Goal: Task Accomplishment & Management: Manage account settings

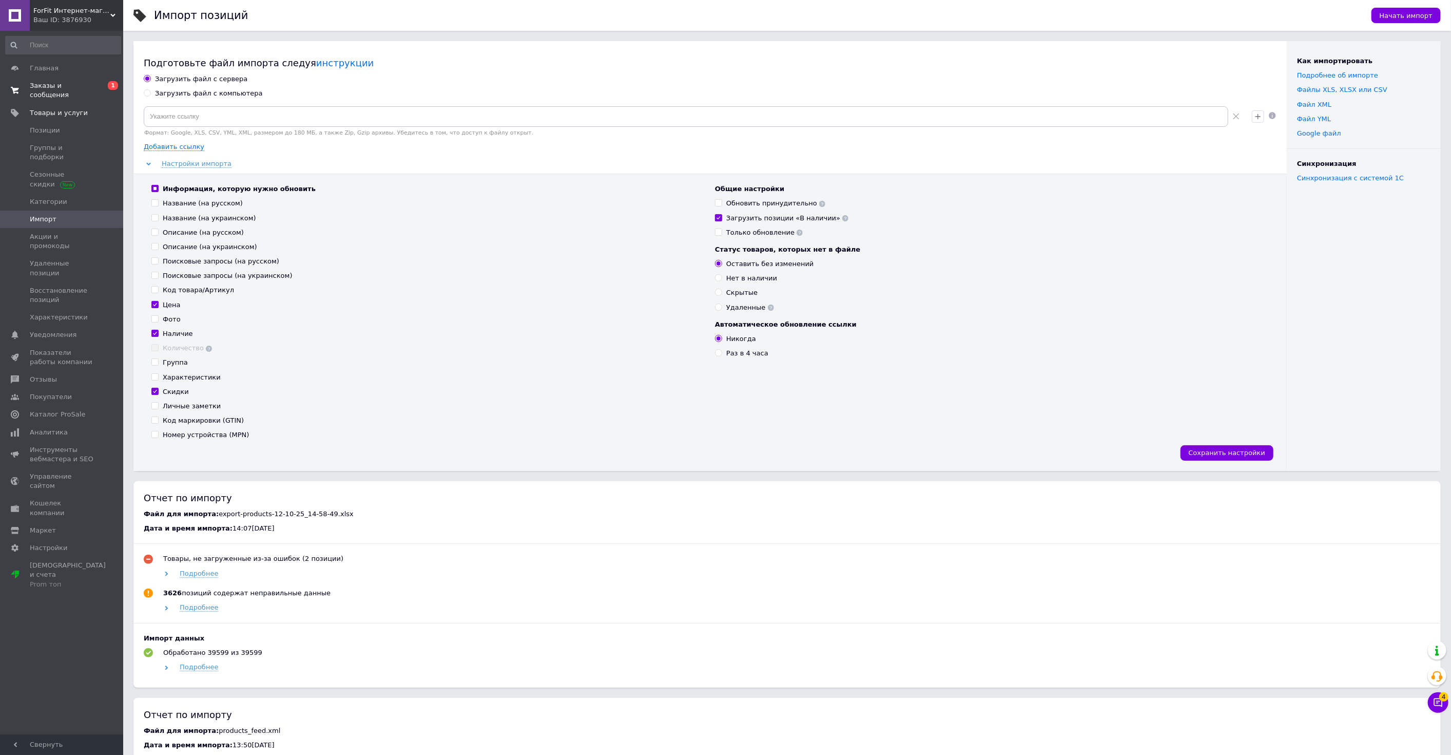
click at [80, 88] on span "Заказы и сообщения" at bounding box center [62, 90] width 65 height 18
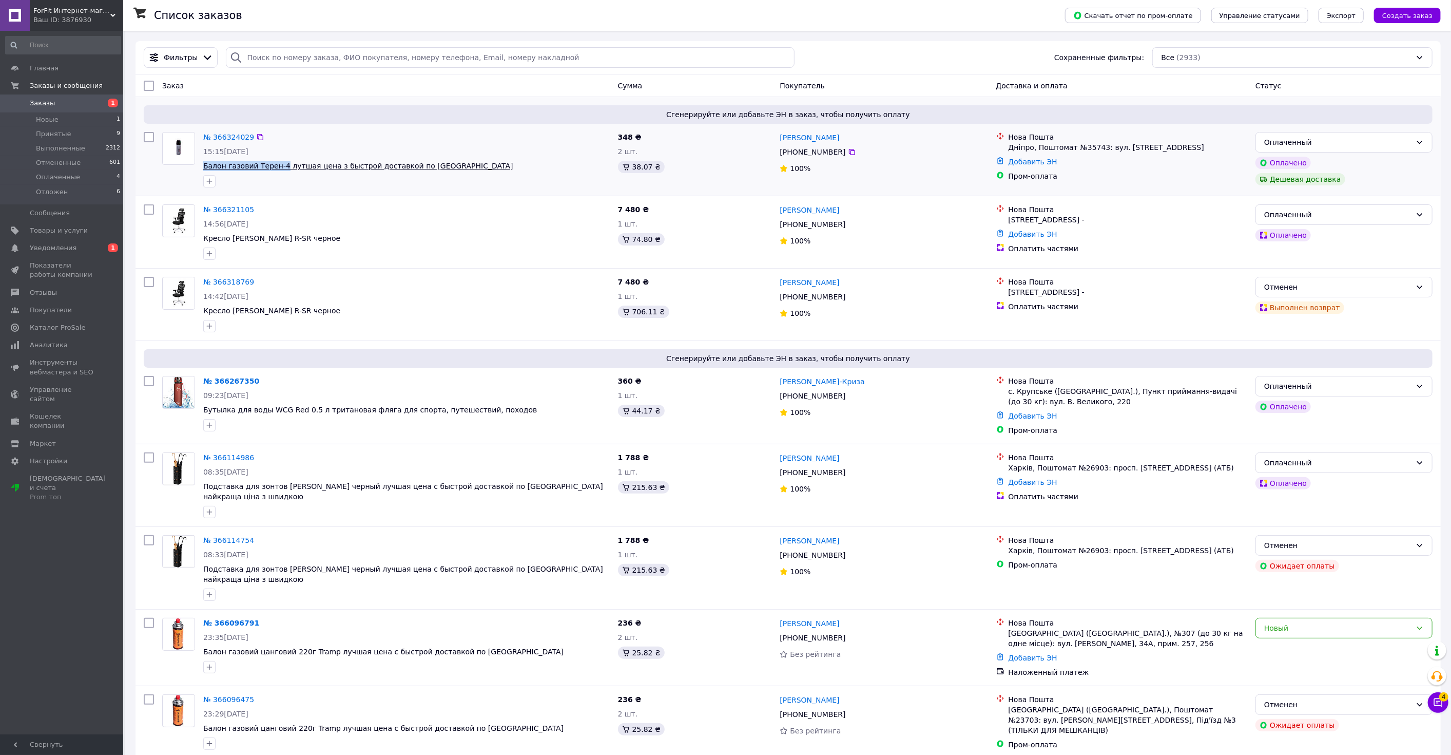
drag, startPoint x: 266, startPoint y: 163, endPoint x: 278, endPoint y: 170, distance: 13.8
click at [278, 170] on div "№ 366324029 15:15, 12.10.2025 Балон газовий Терен-4 лутшая цена з быстрой доста…" at bounding box center [406, 160] width 415 height 64
copy span "Балон газовий Терен-4"
click at [83, 244] on span "Уведомления" at bounding box center [62, 247] width 65 height 9
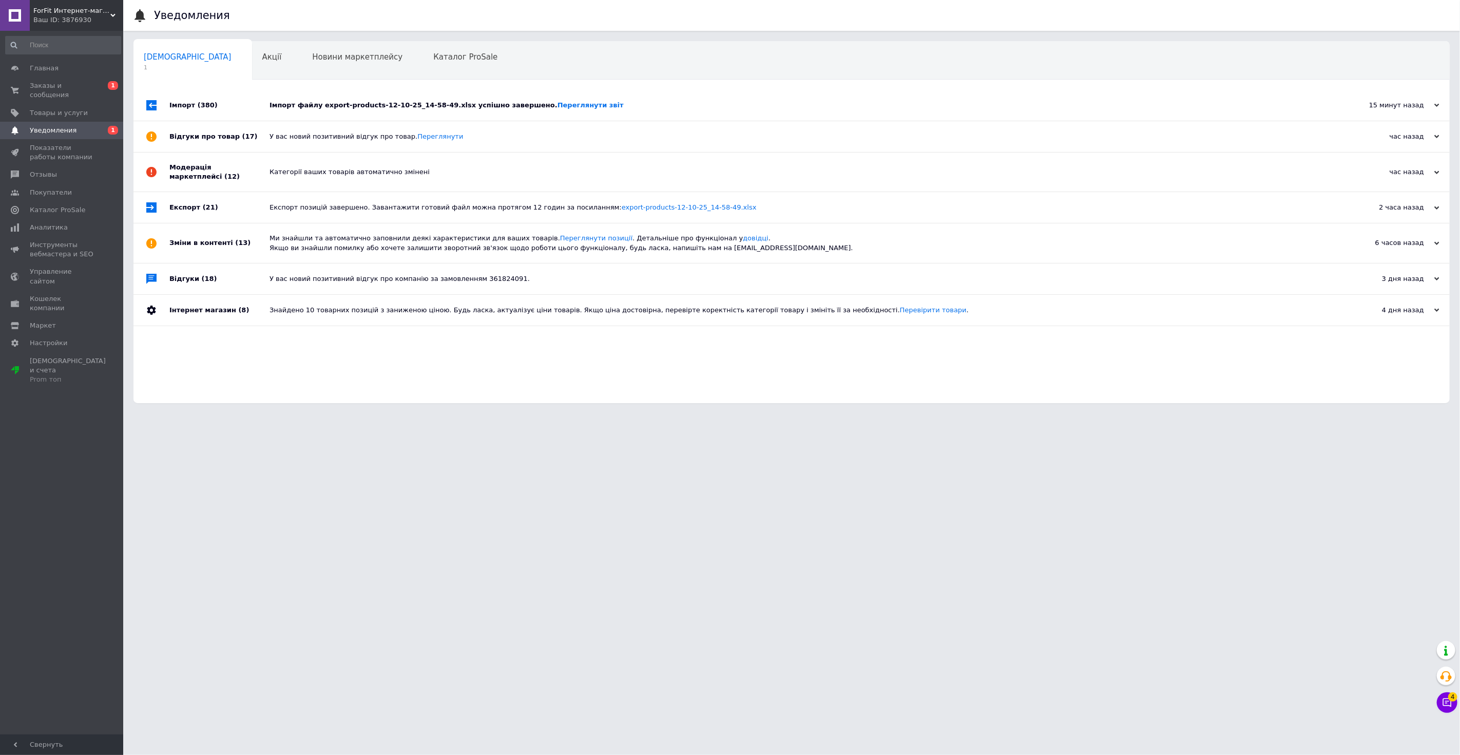
click at [450, 113] on div "Імпорт файлу export-products-12-10-25_14-58-49.xlsx успішно завершено. Переглян…" at bounding box center [802, 105] width 1067 height 31
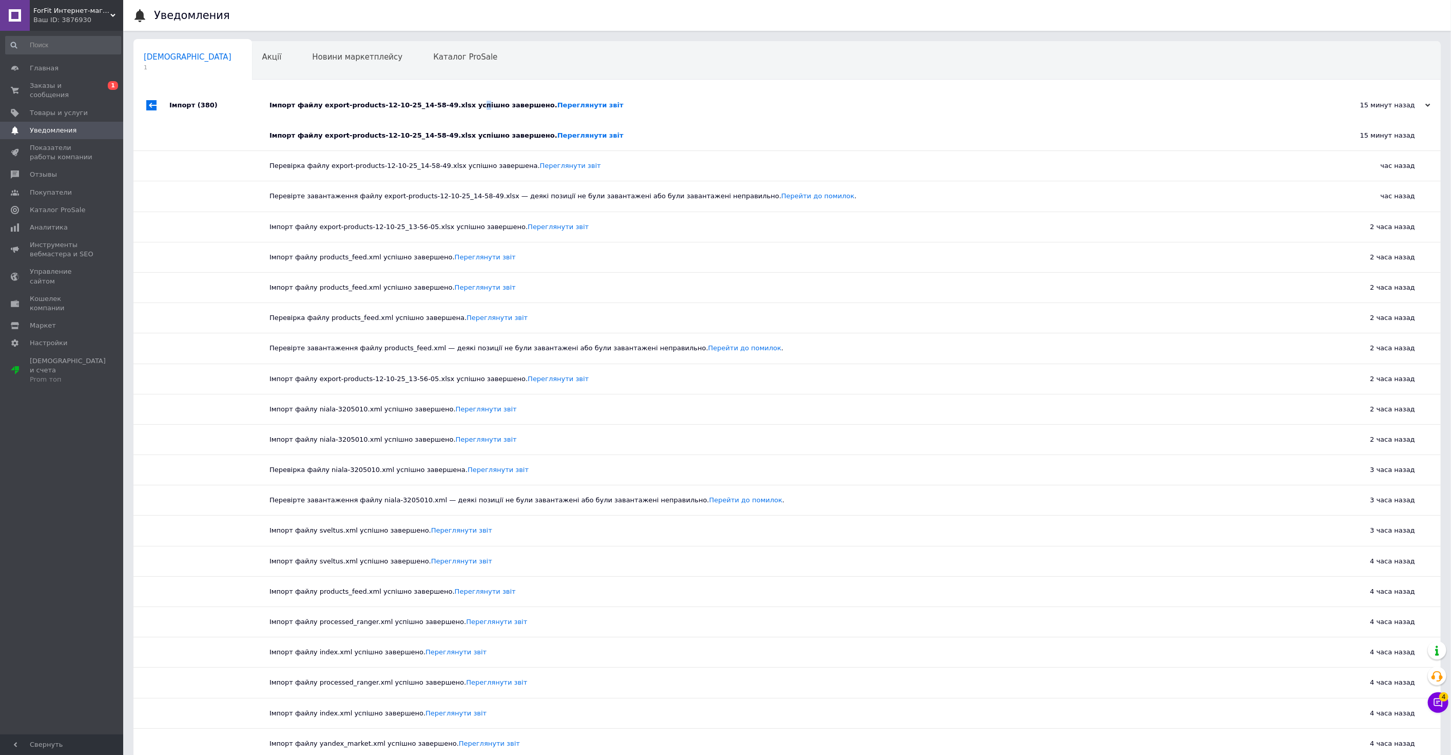
click at [454, 110] on div "Імпорт файлу export-products-12-10-25_14-58-49.xlsx успішно завершено. Переглян…" at bounding box center [798, 105] width 1058 height 31
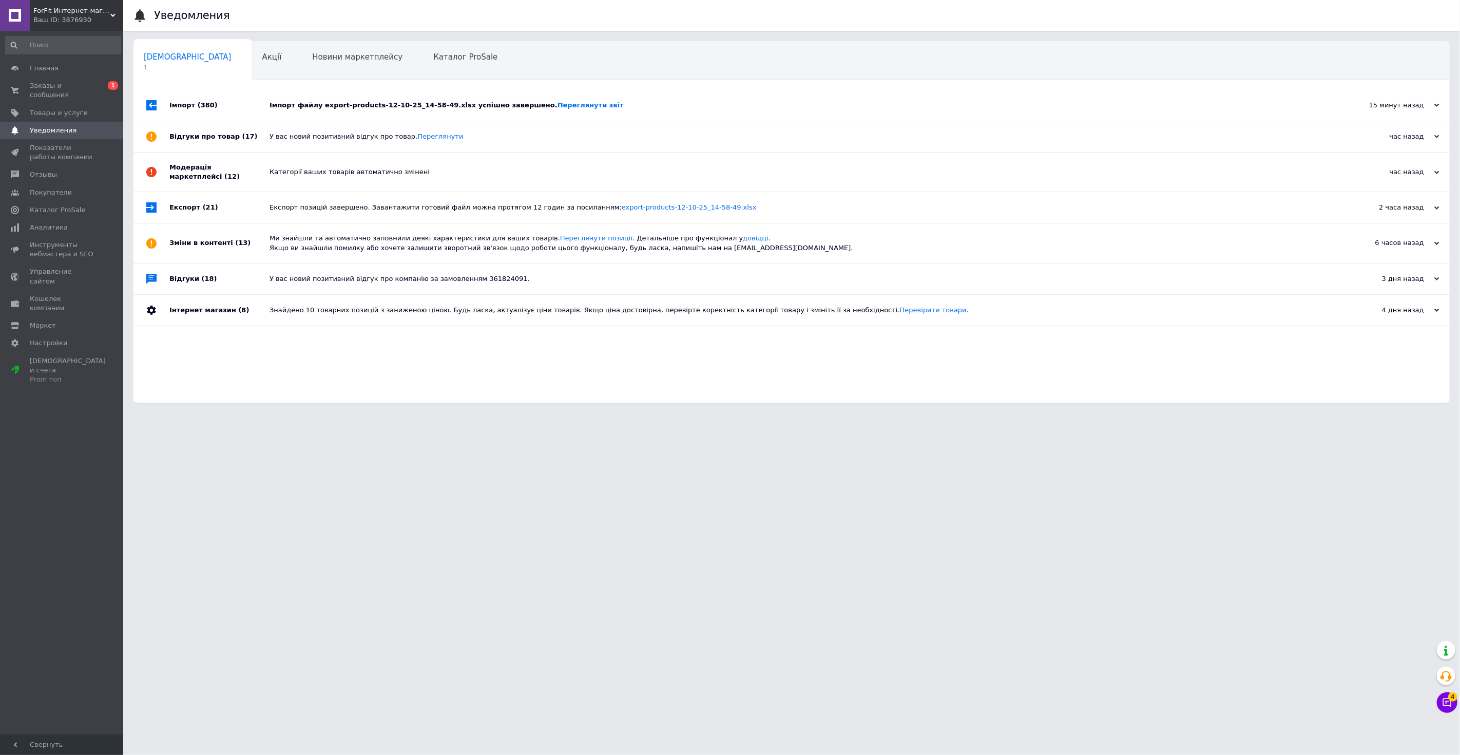
click at [85, 23] on div "Ваш ID: 3876930" at bounding box center [78, 19] width 90 height 9
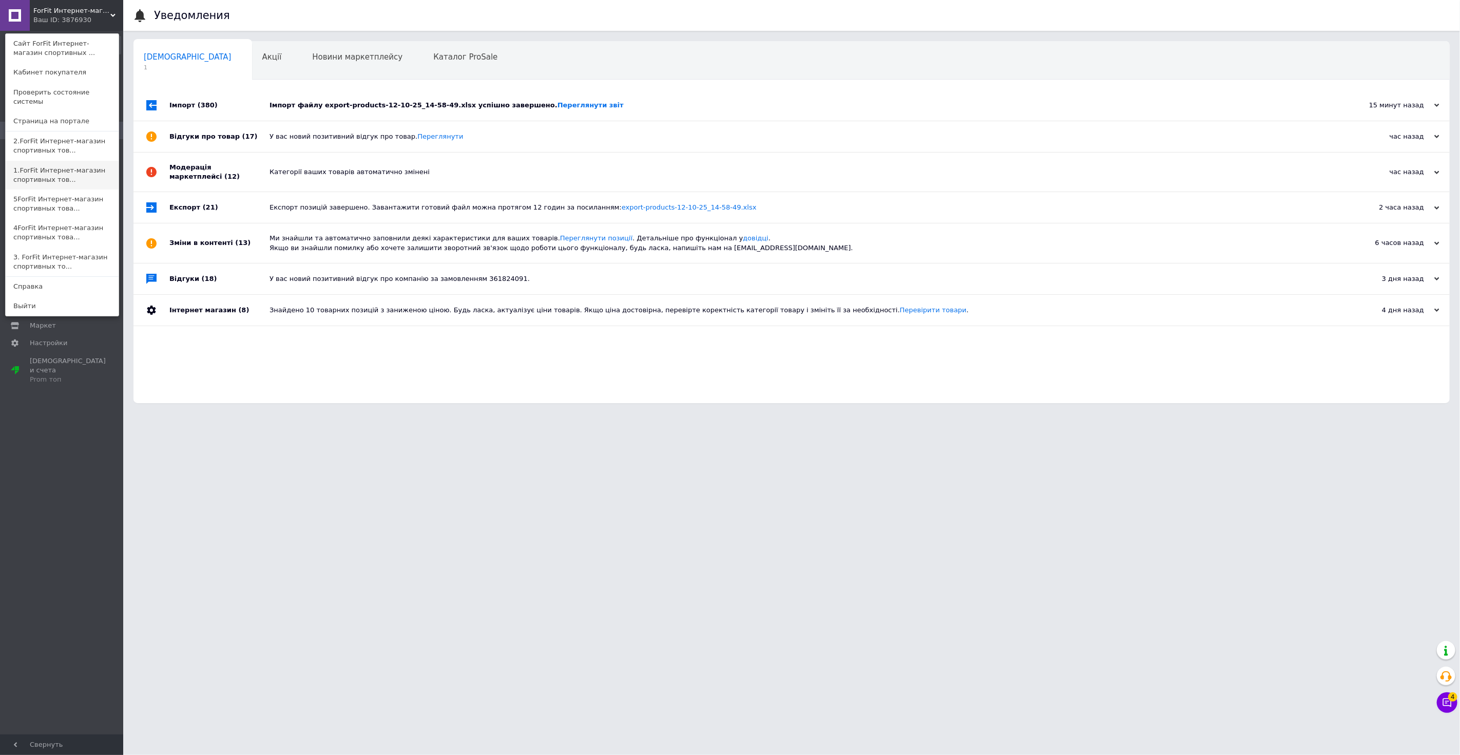
click at [80, 161] on link "1.ForFit Интернет-магазин спортивных тов..." at bounding box center [62, 175] width 113 height 29
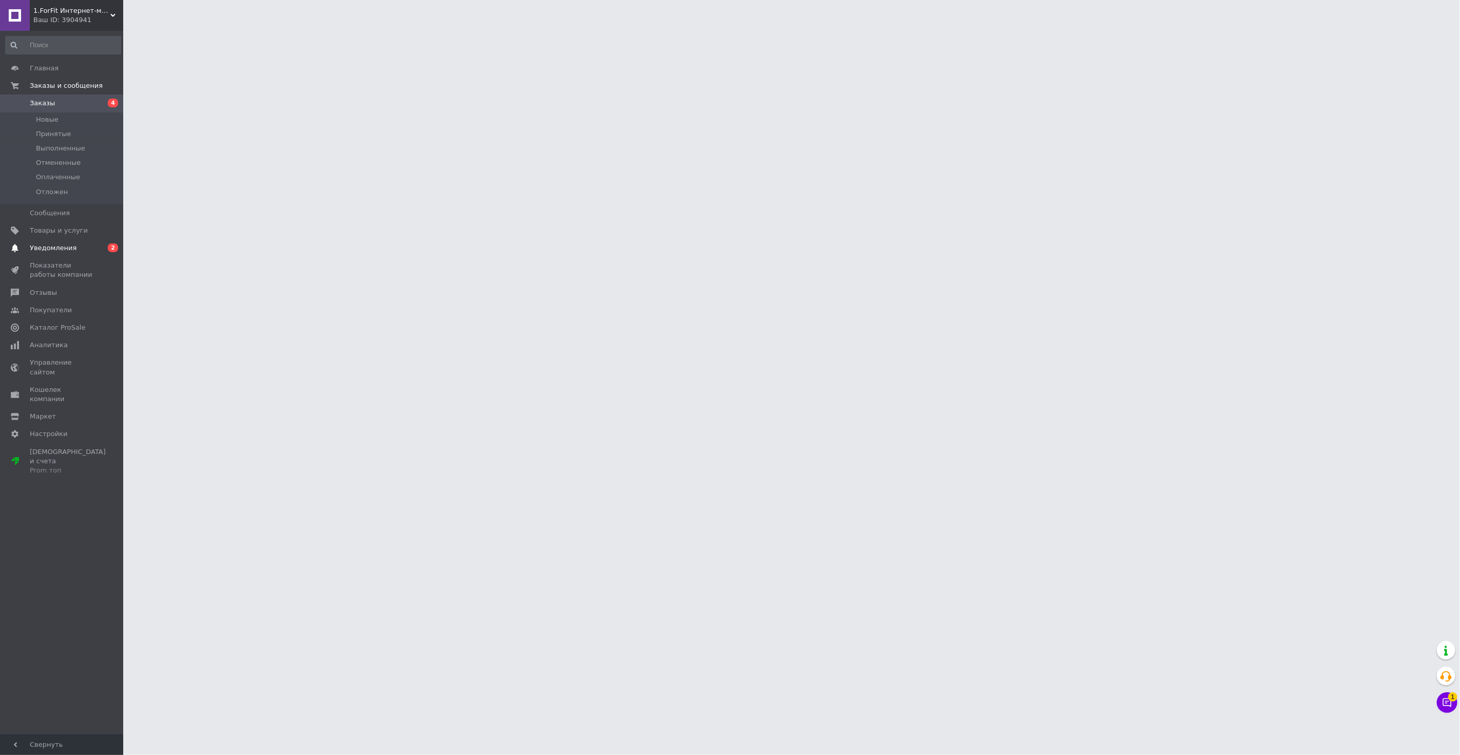
click at [58, 245] on span "Уведомления" at bounding box center [53, 247] width 47 height 9
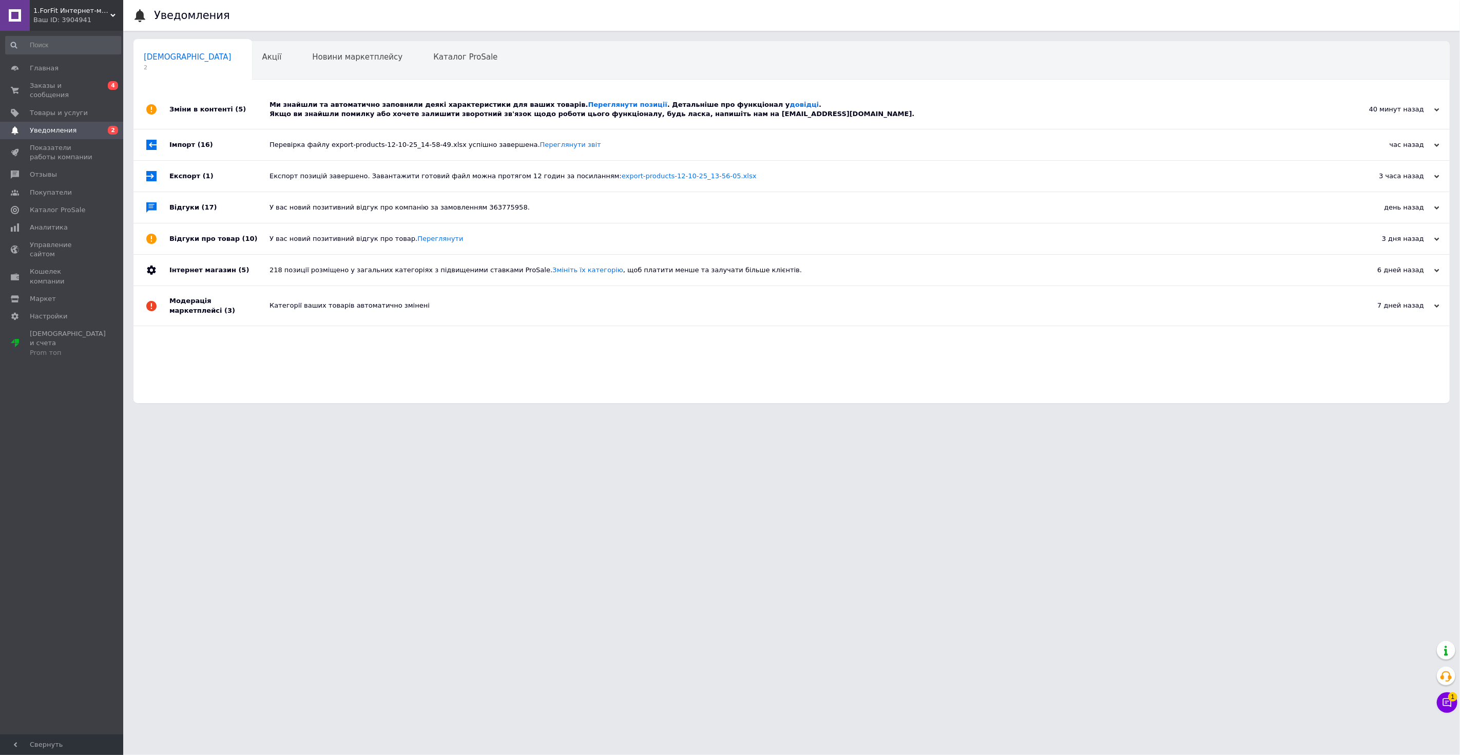
click at [404, 106] on div "Ми знайшли та автоматично заповнили деякі характеристики для ваших товарів. Пер…" at bounding box center [802, 109] width 1067 height 18
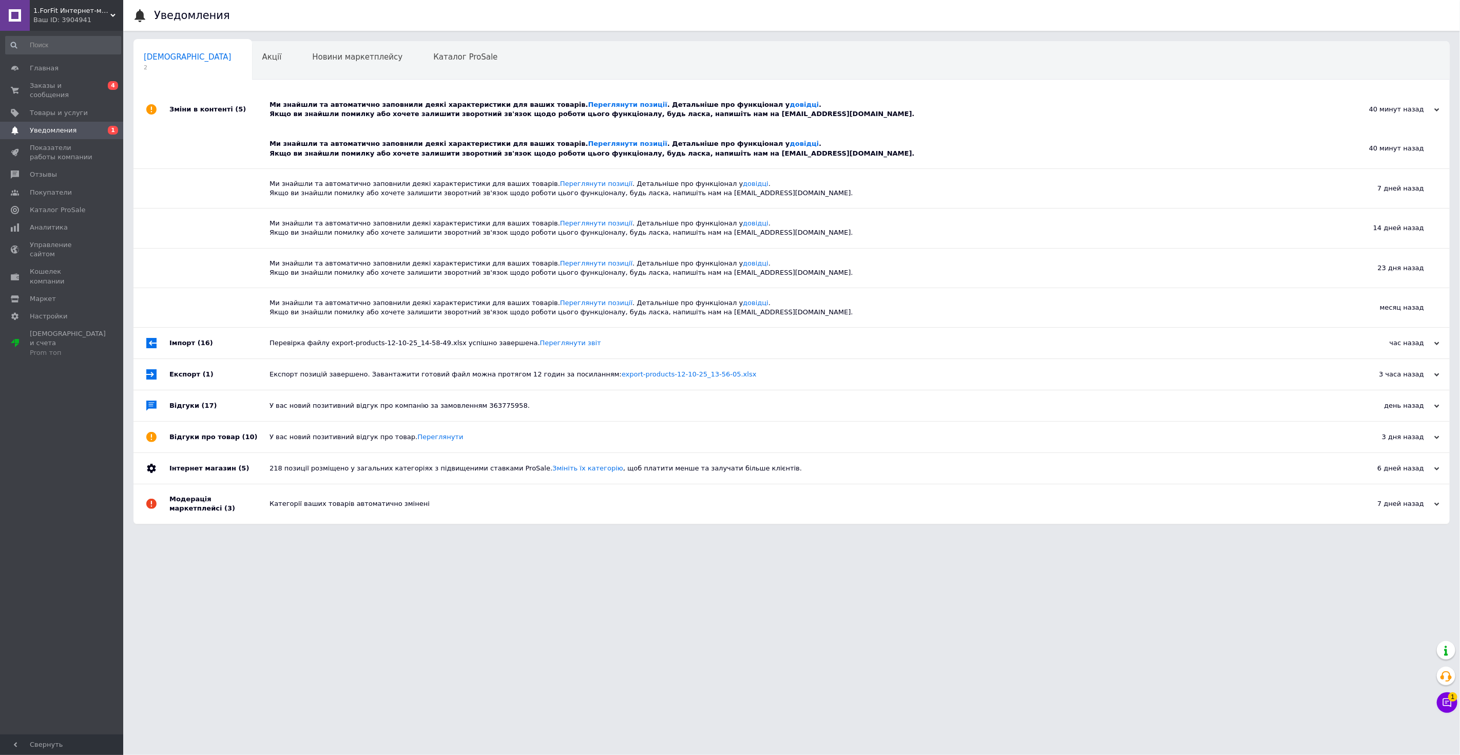
click at [403, 104] on div "Ми знайшли та автоматично заповнили деякі характеристики для ваших товарів. Пер…" at bounding box center [802, 109] width 1067 height 18
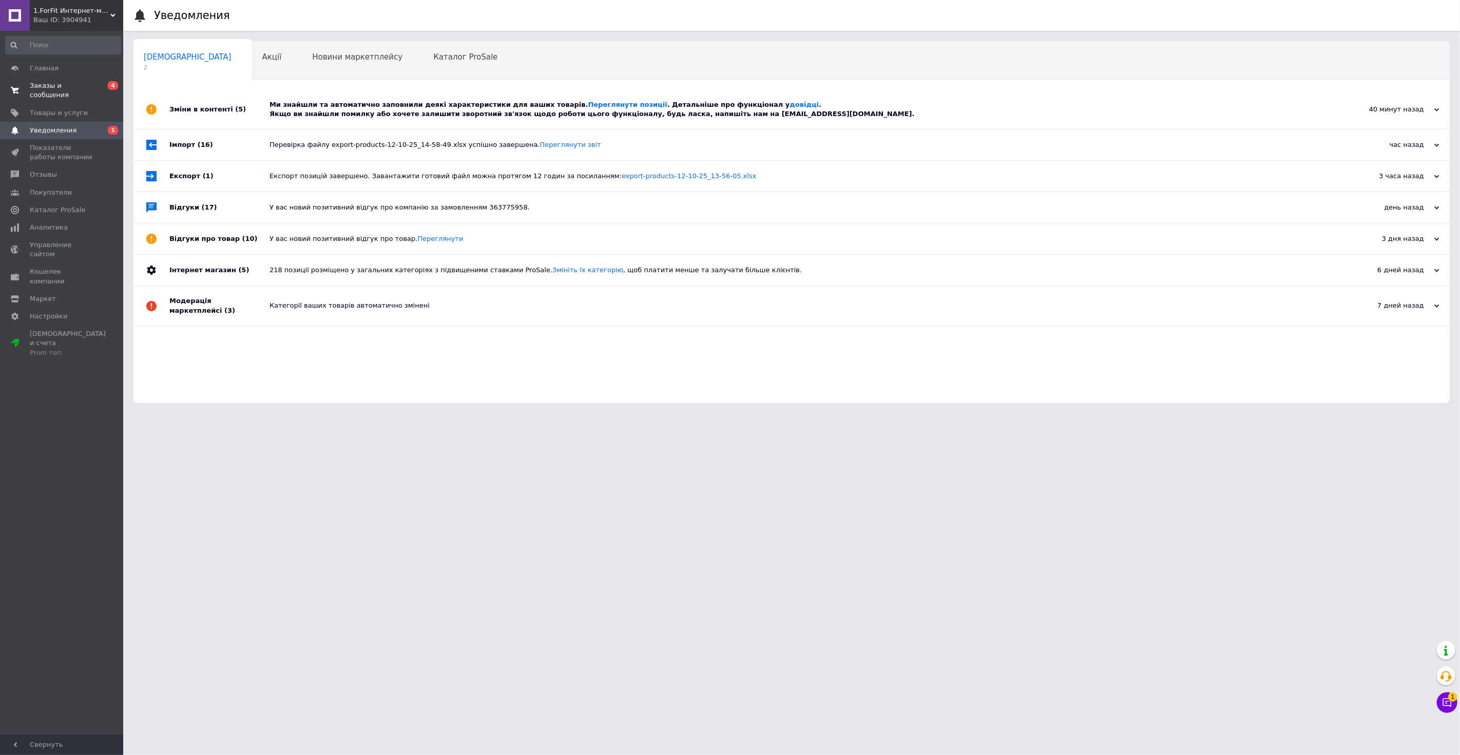
click at [80, 80] on link "Заказы и сообщения 0 4" at bounding box center [63, 90] width 126 height 27
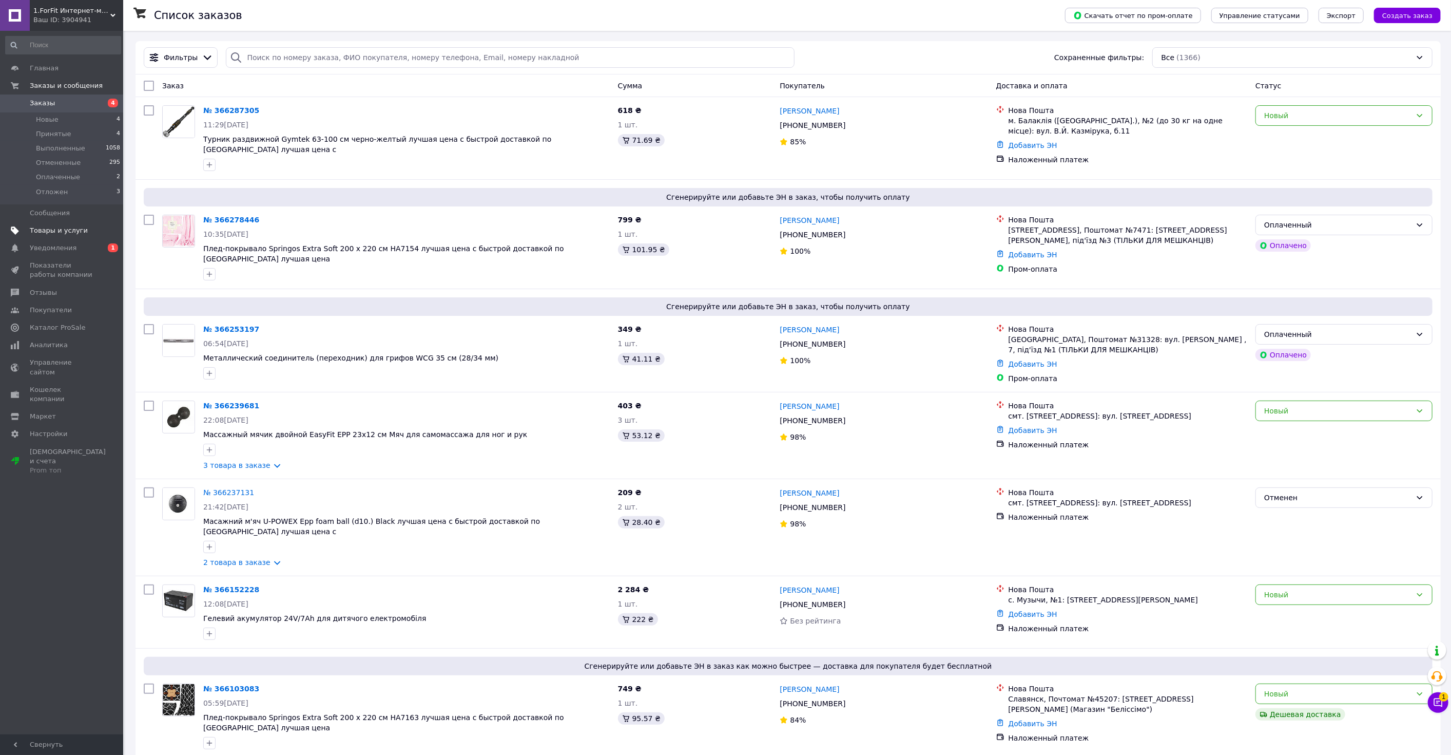
click at [82, 226] on span "Товары и услуги" at bounding box center [62, 230] width 65 height 9
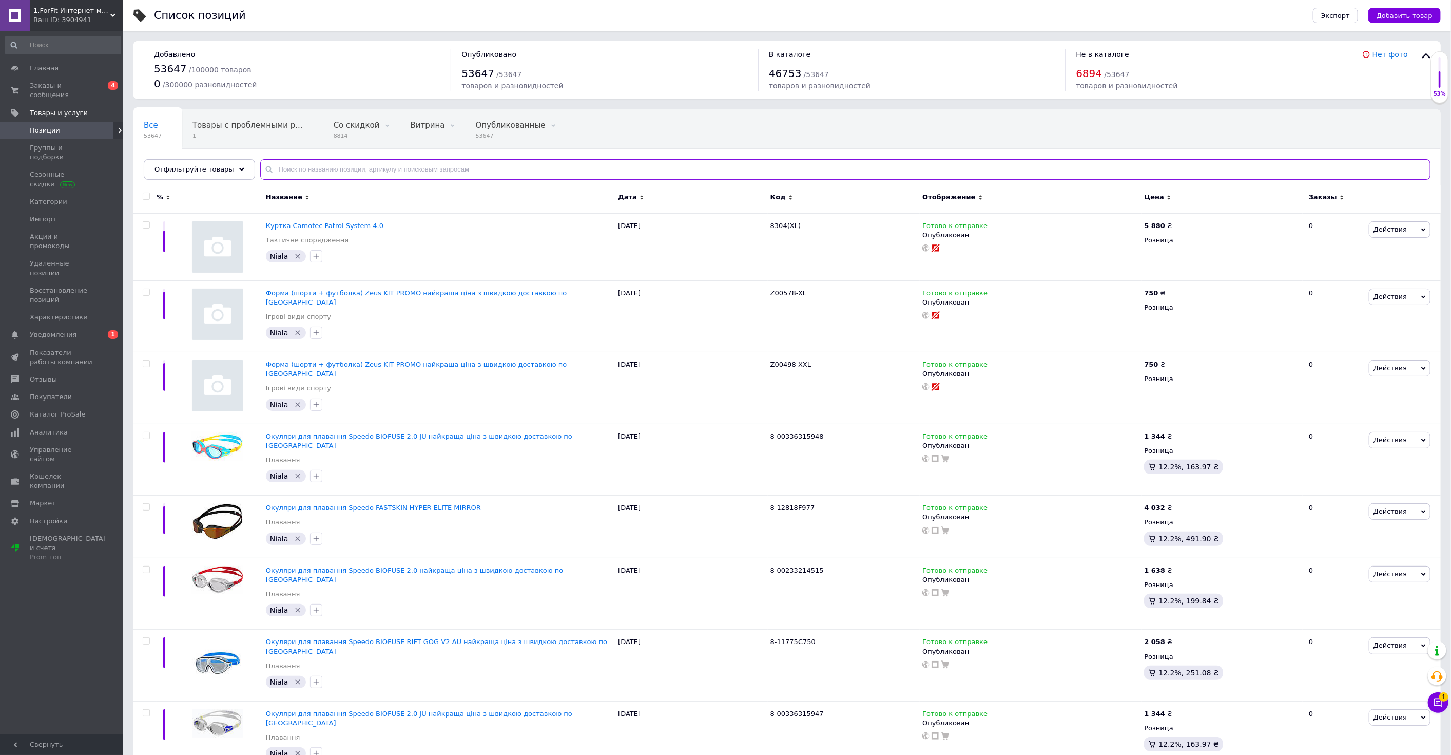
click at [346, 170] on input "text" at bounding box center [845, 169] width 1170 height 21
paste input "Балон газовий Терен-4"
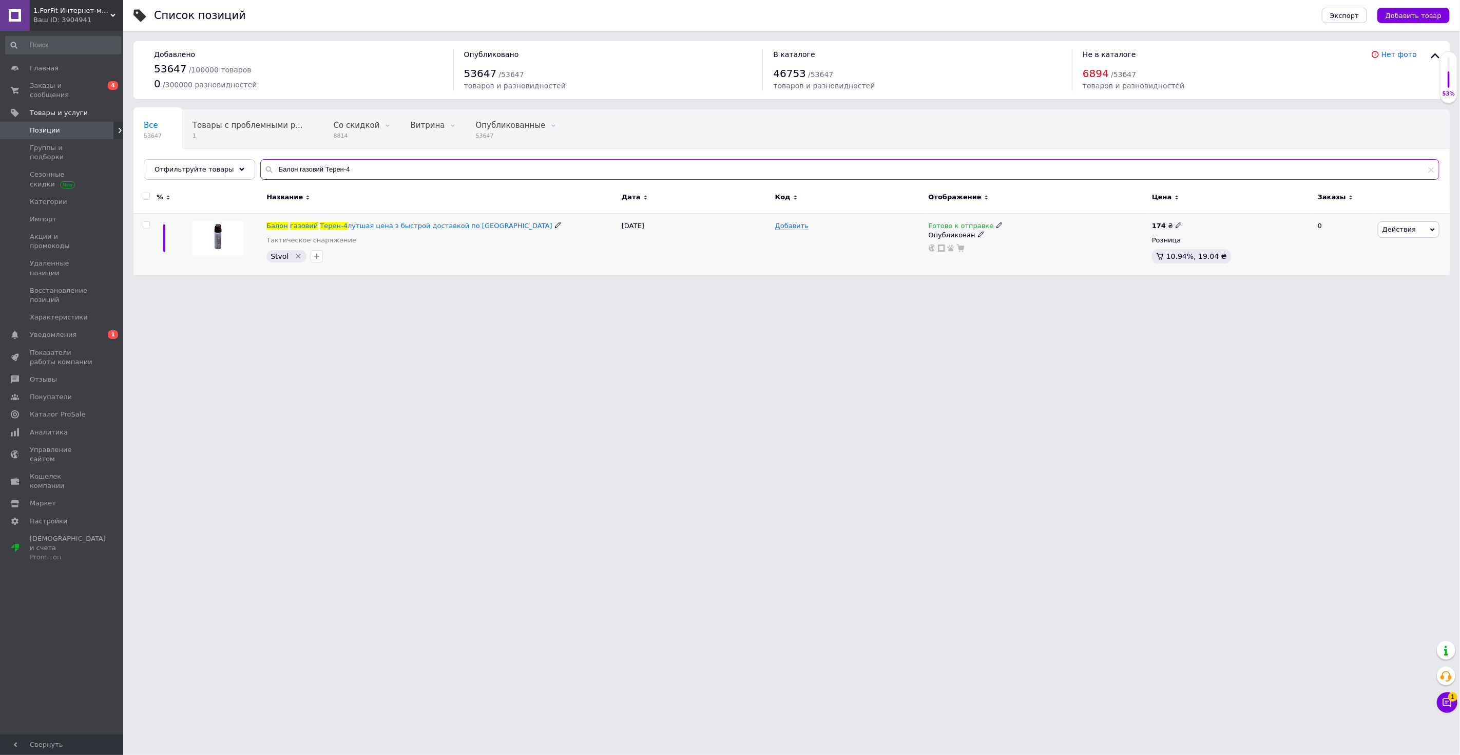
type input "Балон газовий Терен-4"
click at [1408, 225] on span "Действия" at bounding box center [1398, 229] width 33 height 8
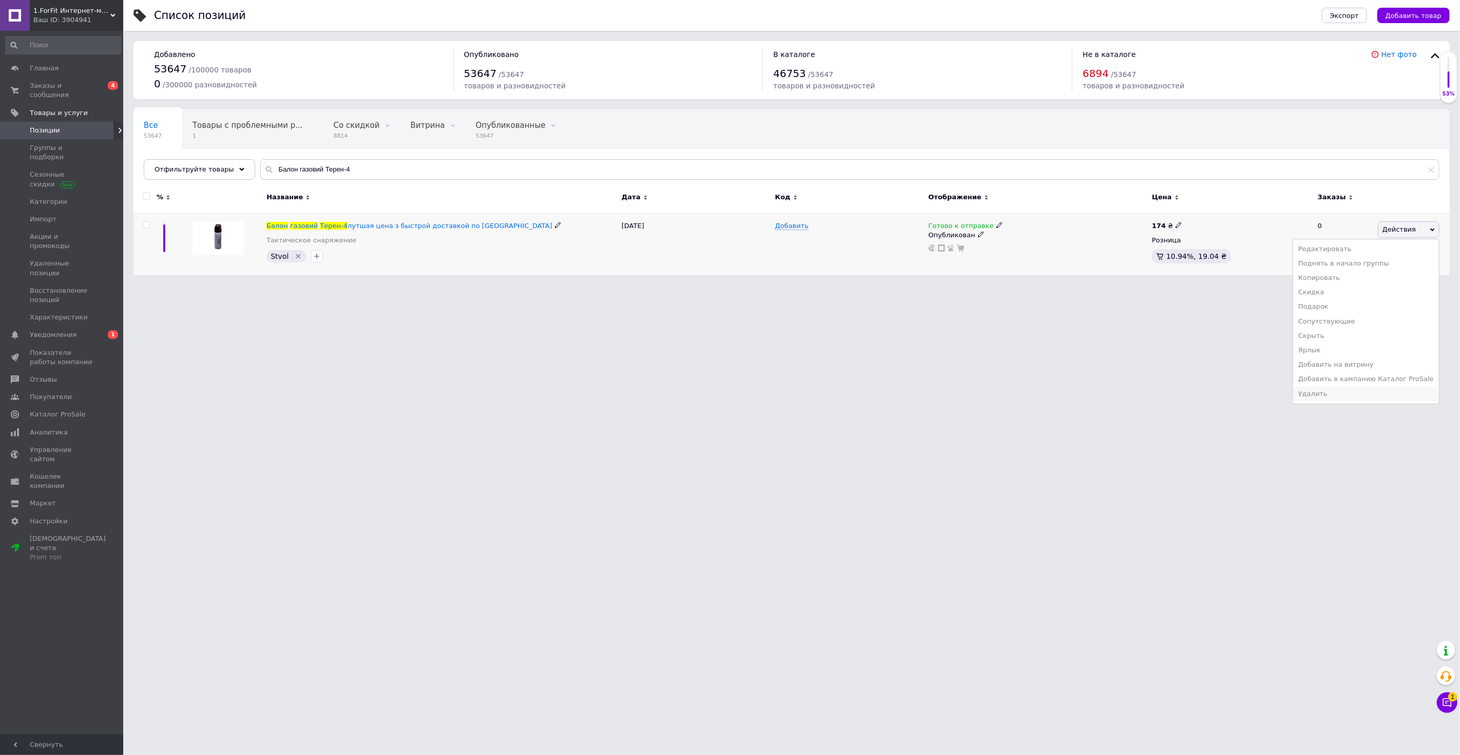
click at [1340, 391] on li "Удалить" at bounding box center [1366, 394] width 146 height 14
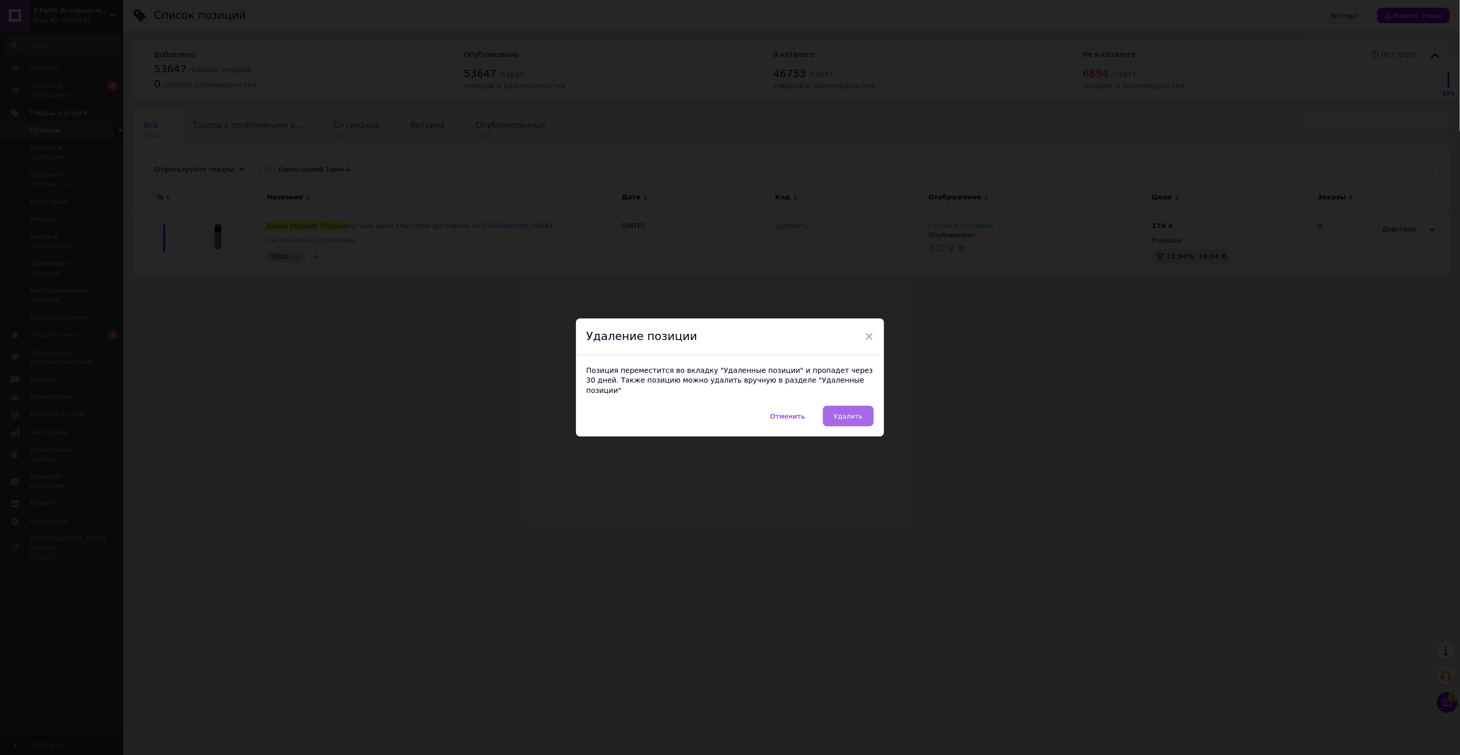
click at [856, 412] on span "Удалить" at bounding box center [848, 416] width 29 height 8
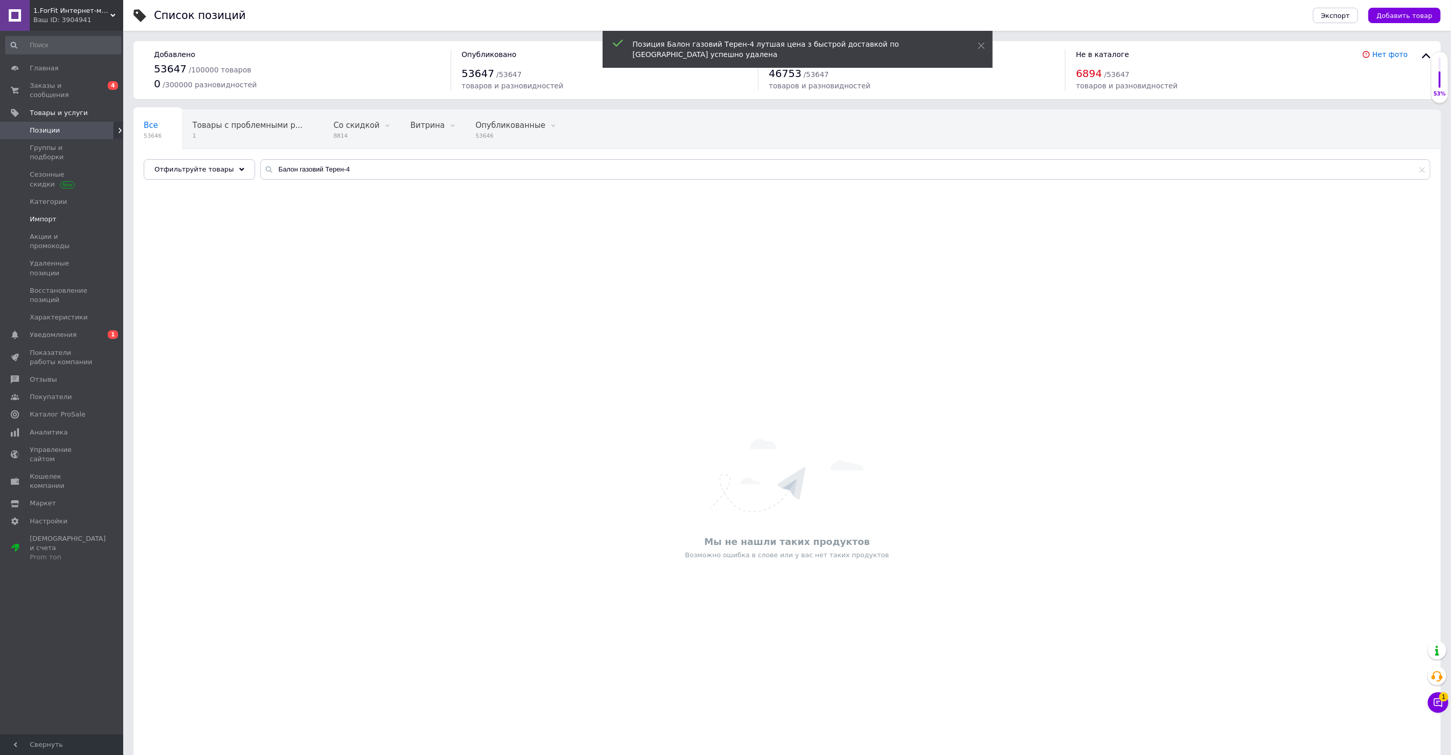
click at [60, 210] on link "Импорт" at bounding box center [63, 218] width 126 height 17
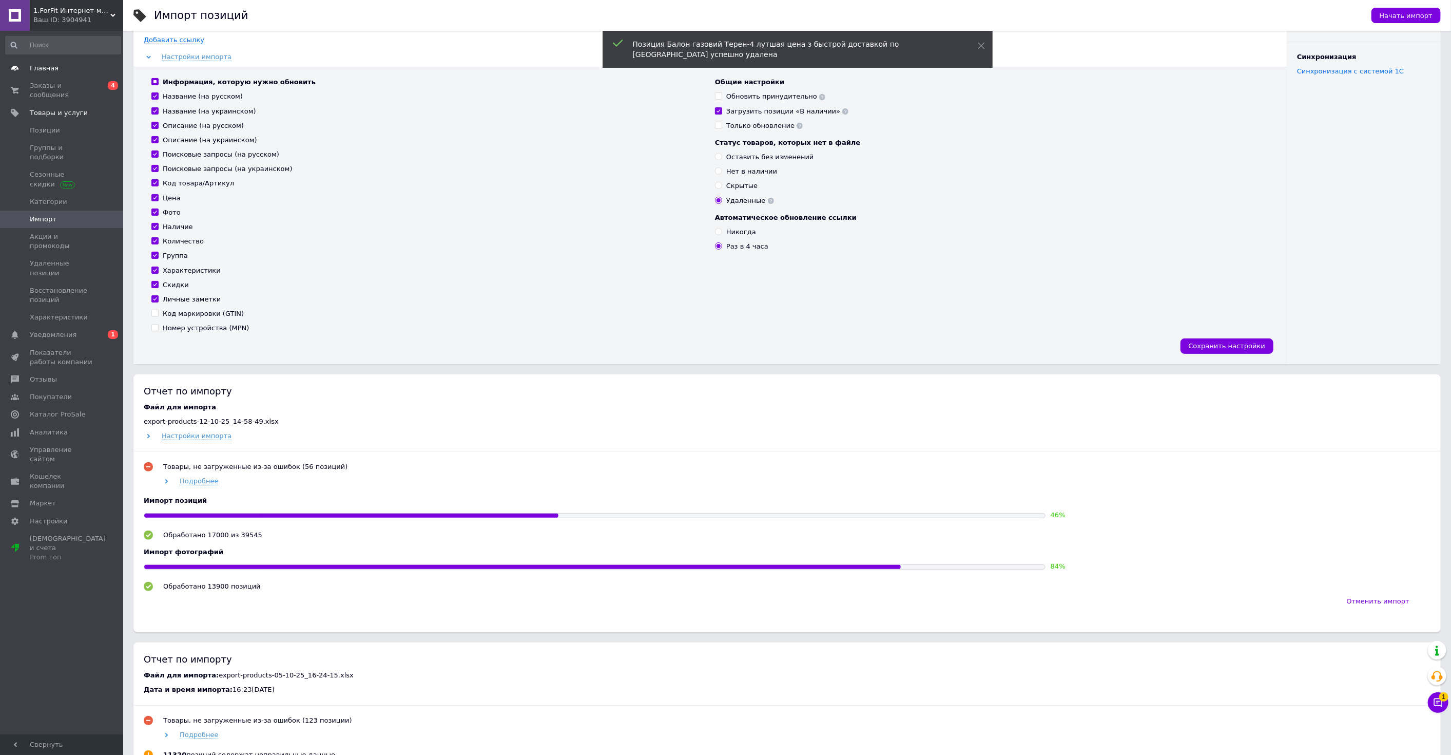
scroll to position [114, 0]
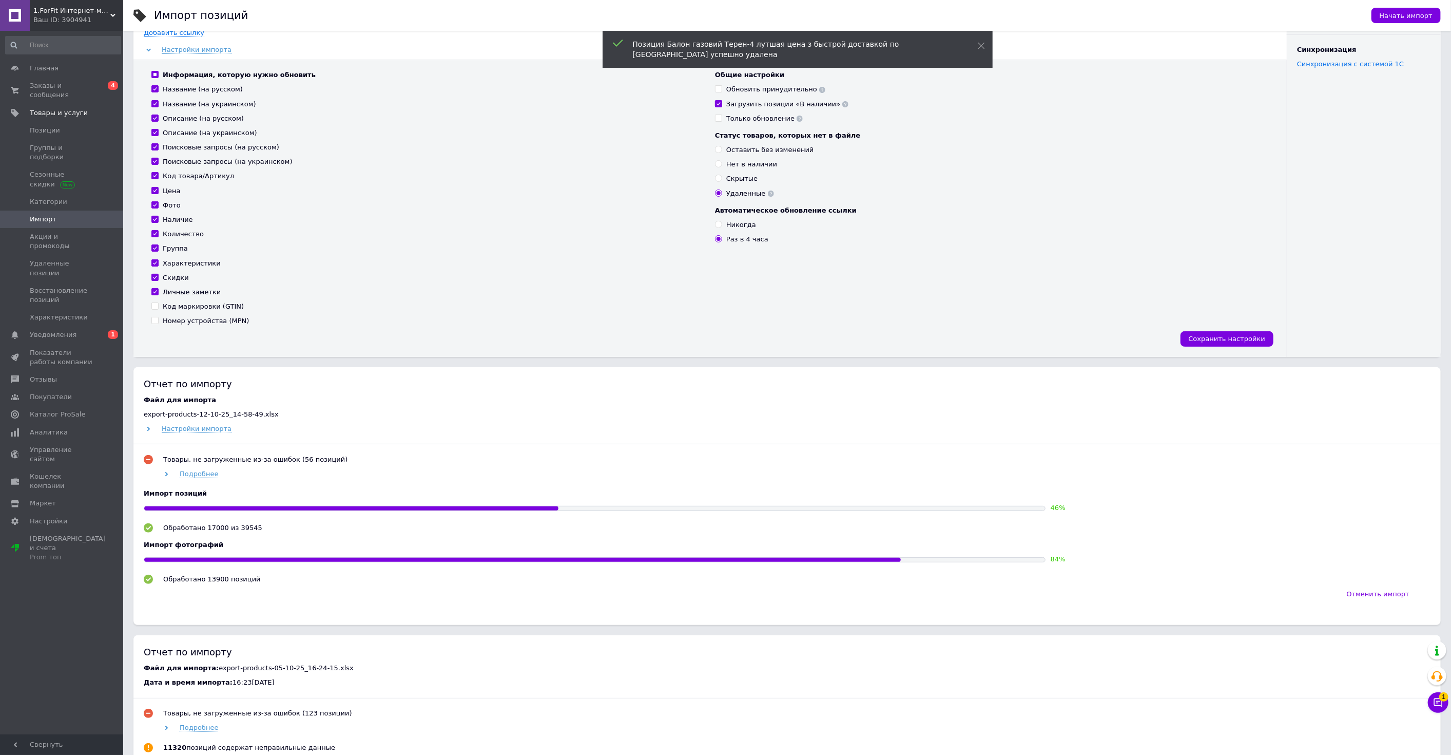
click at [66, 8] on span "1.ForFit Интернет-магазин спортивных товаров" at bounding box center [71, 10] width 77 height 9
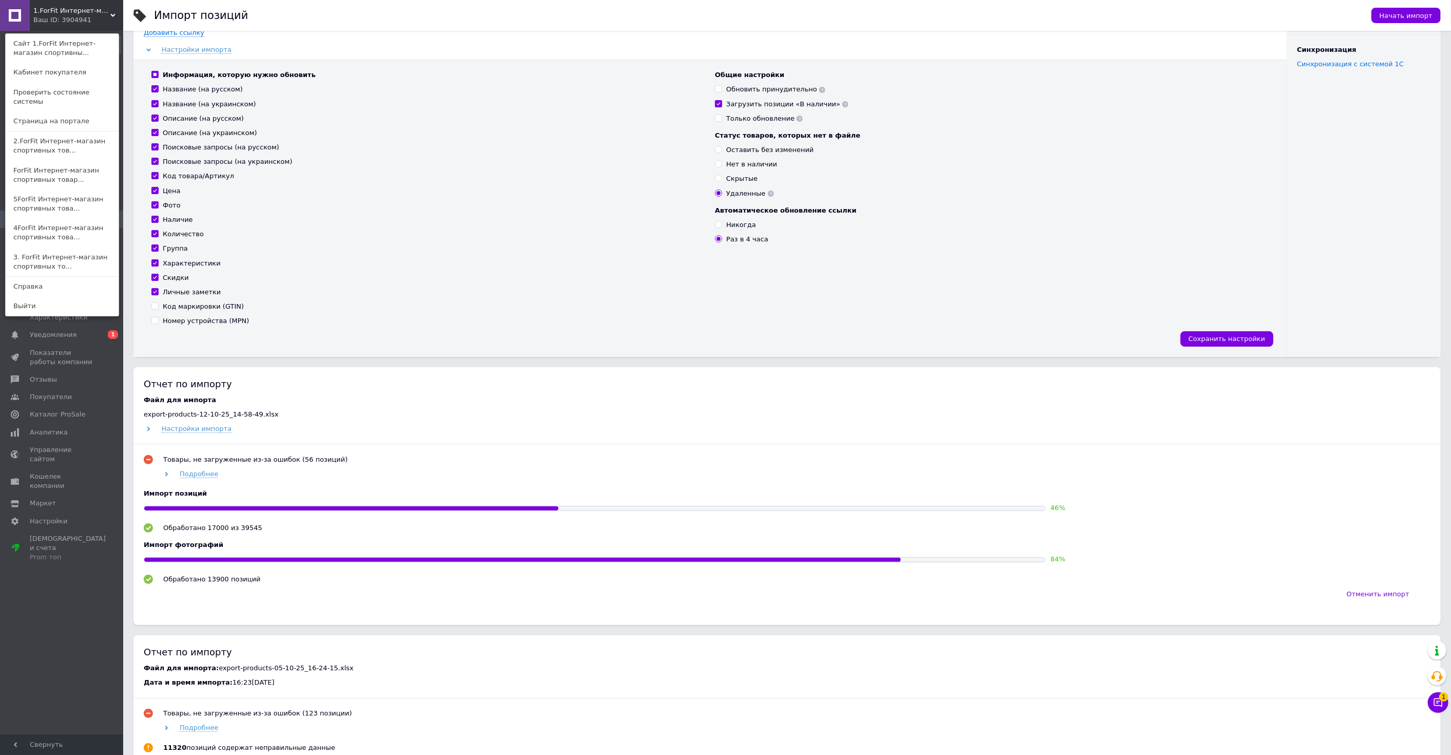
click at [36, 137] on link "2.ForFit Интернет-магазин спортивных тов..." at bounding box center [62, 145] width 113 height 29
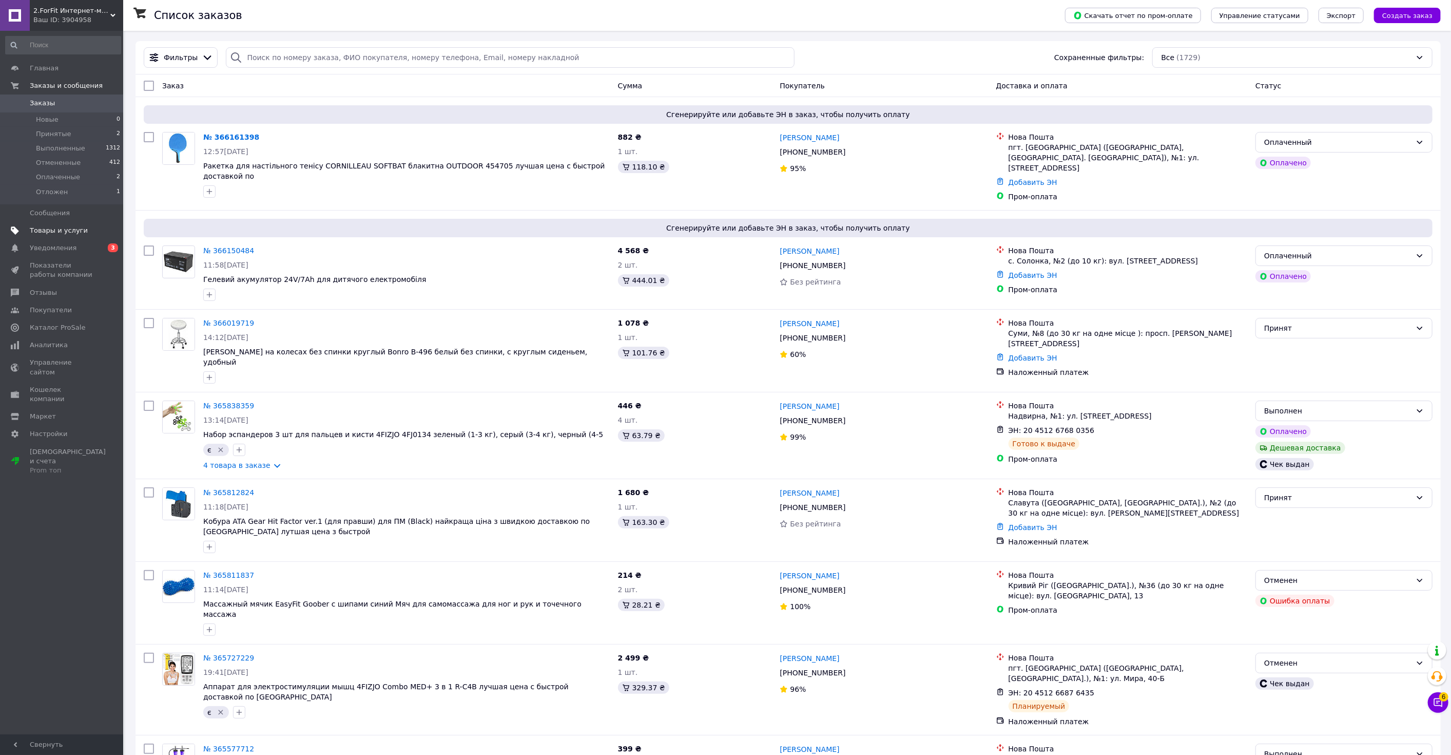
click at [79, 232] on span "Товары и услуги" at bounding box center [59, 230] width 58 height 9
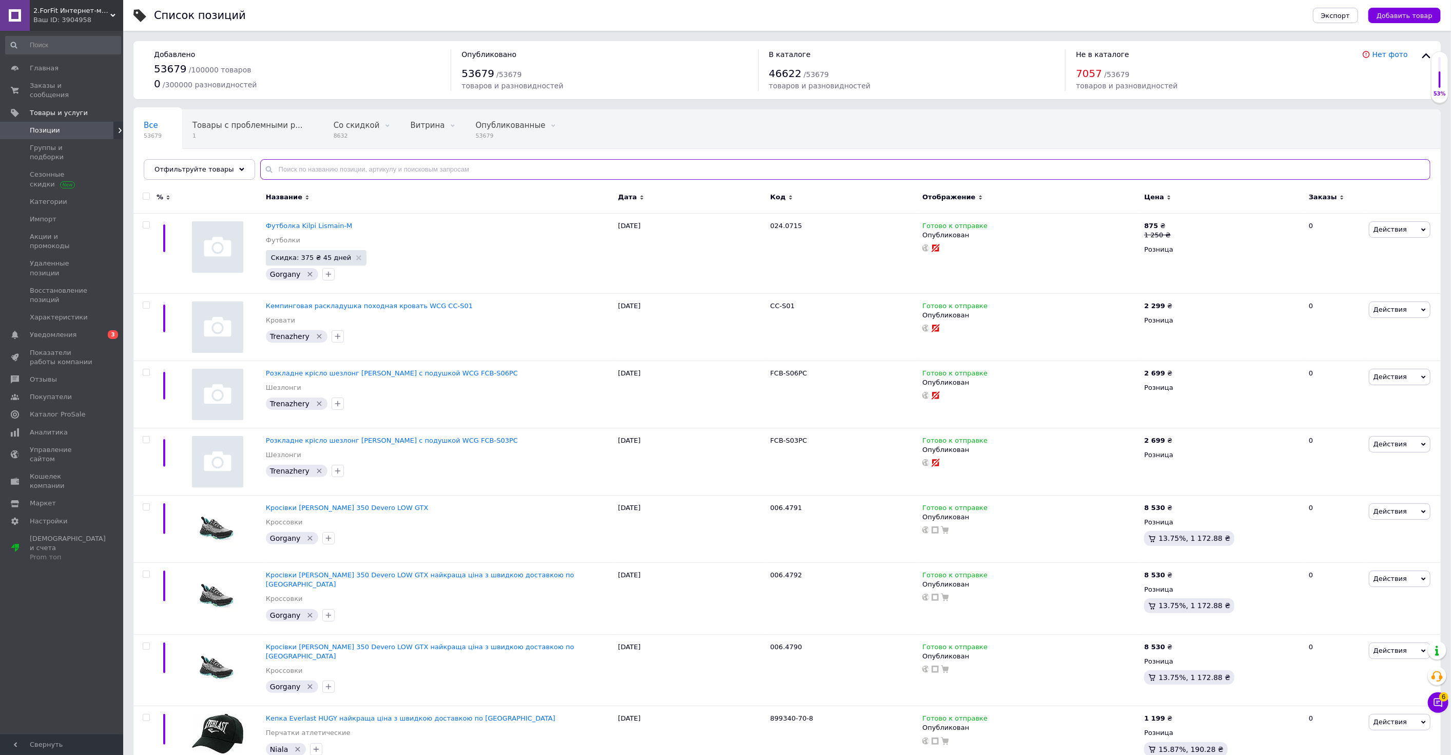
click at [372, 171] on input "text" at bounding box center [845, 169] width 1170 height 21
paste input "Балон газовий Терен-4"
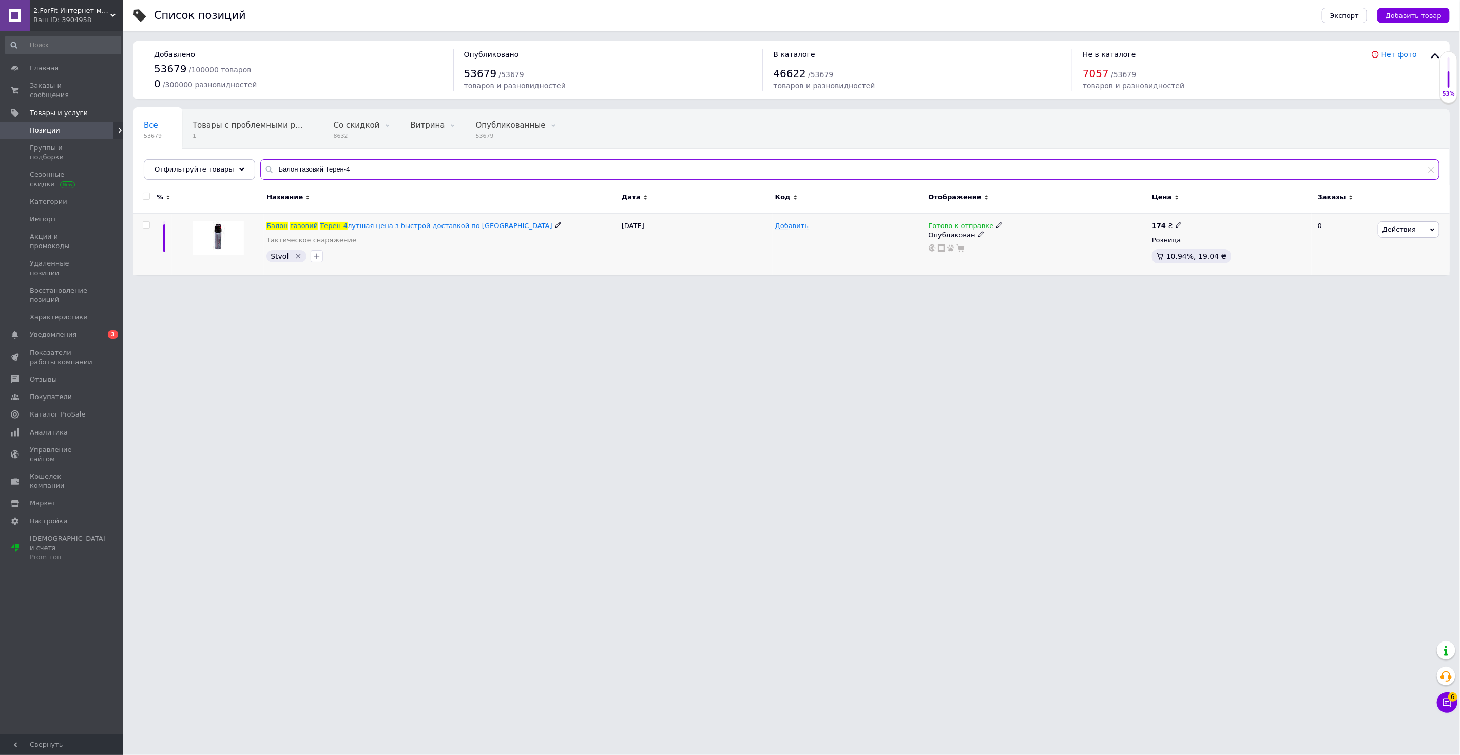
type input "Балон газовий Терен-4"
click at [957, 225] on span "Готово к отправке" at bounding box center [961, 227] width 65 height 11
click at [1071, 248] on li "Нет в наличии" at bounding box center [1053, 248] width 98 height 14
click at [882, 259] on div "Добавить" at bounding box center [849, 244] width 153 height 62
click at [1399, 226] on span "Действия" at bounding box center [1398, 229] width 33 height 8
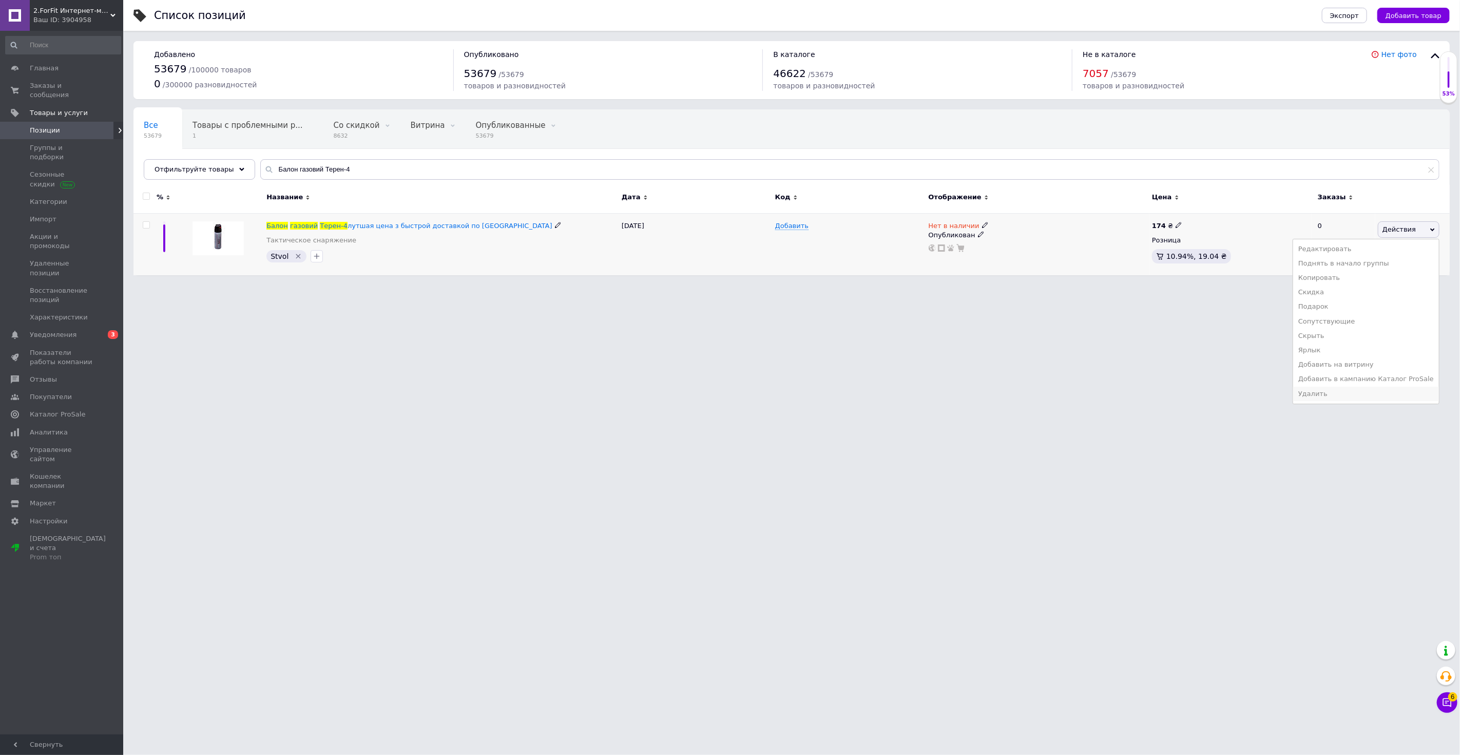
click at [1336, 389] on li "Удалить" at bounding box center [1366, 394] width 146 height 14
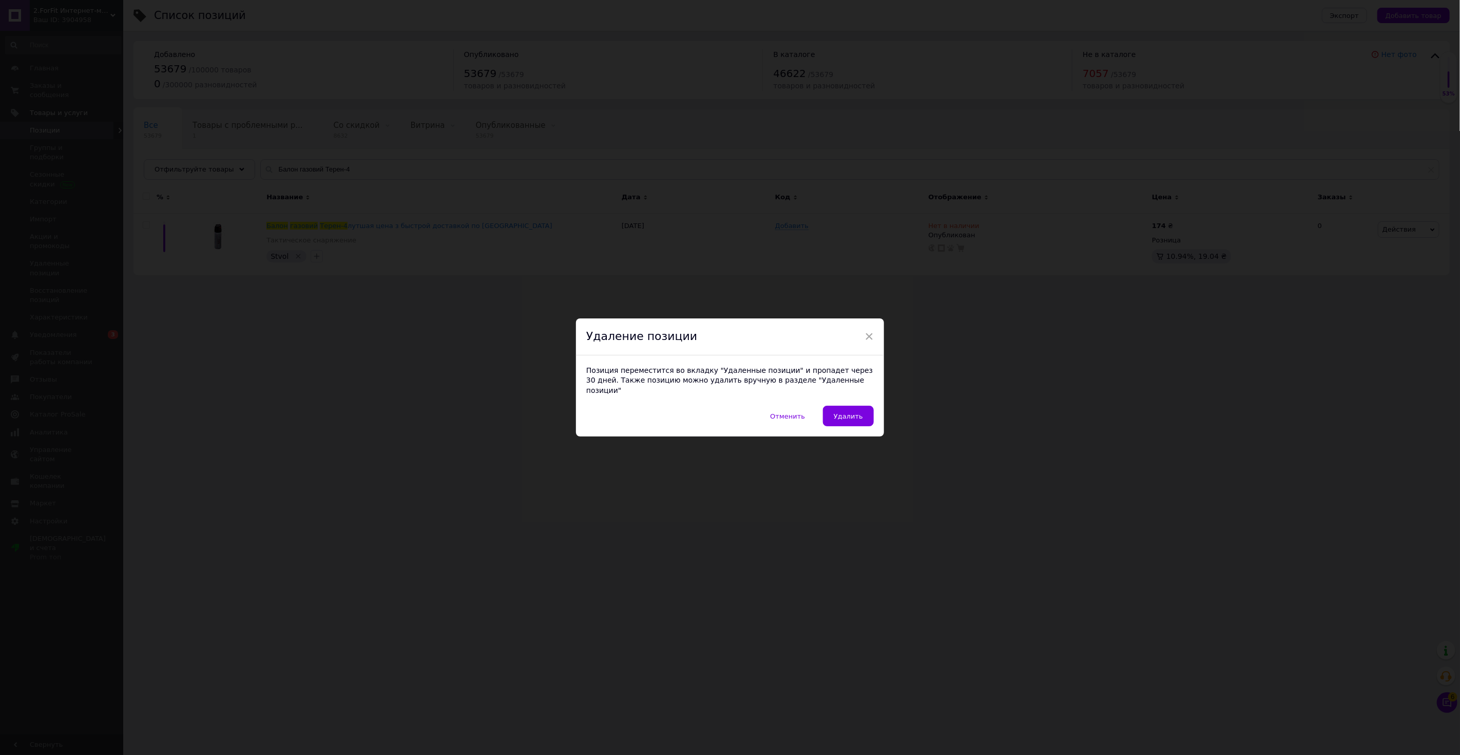
click at [865, 406] on button "Удалить" at bounding box center [848, 415] width 51 height 21
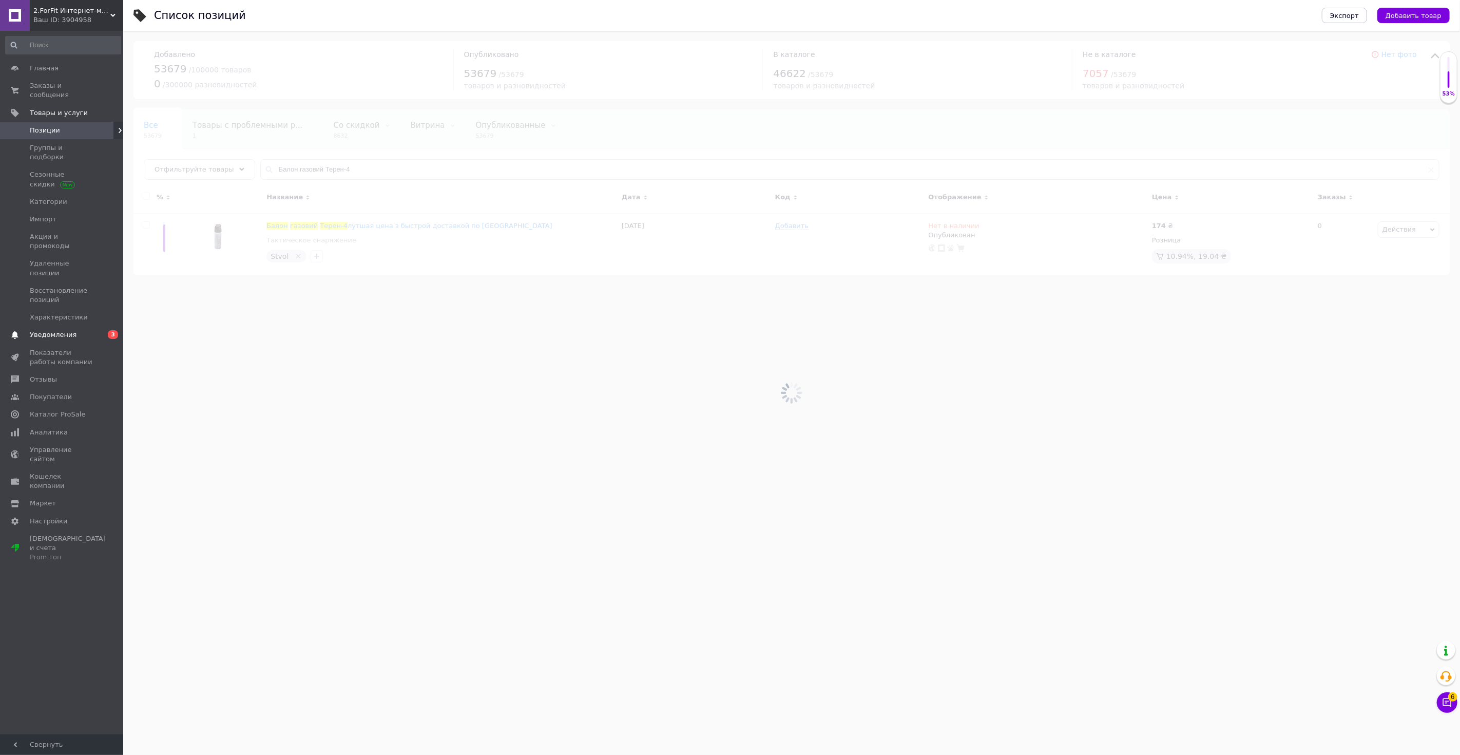
click at [74, 330] on span "Уведомления" at bounding box center [62, 334] width 65 height 9
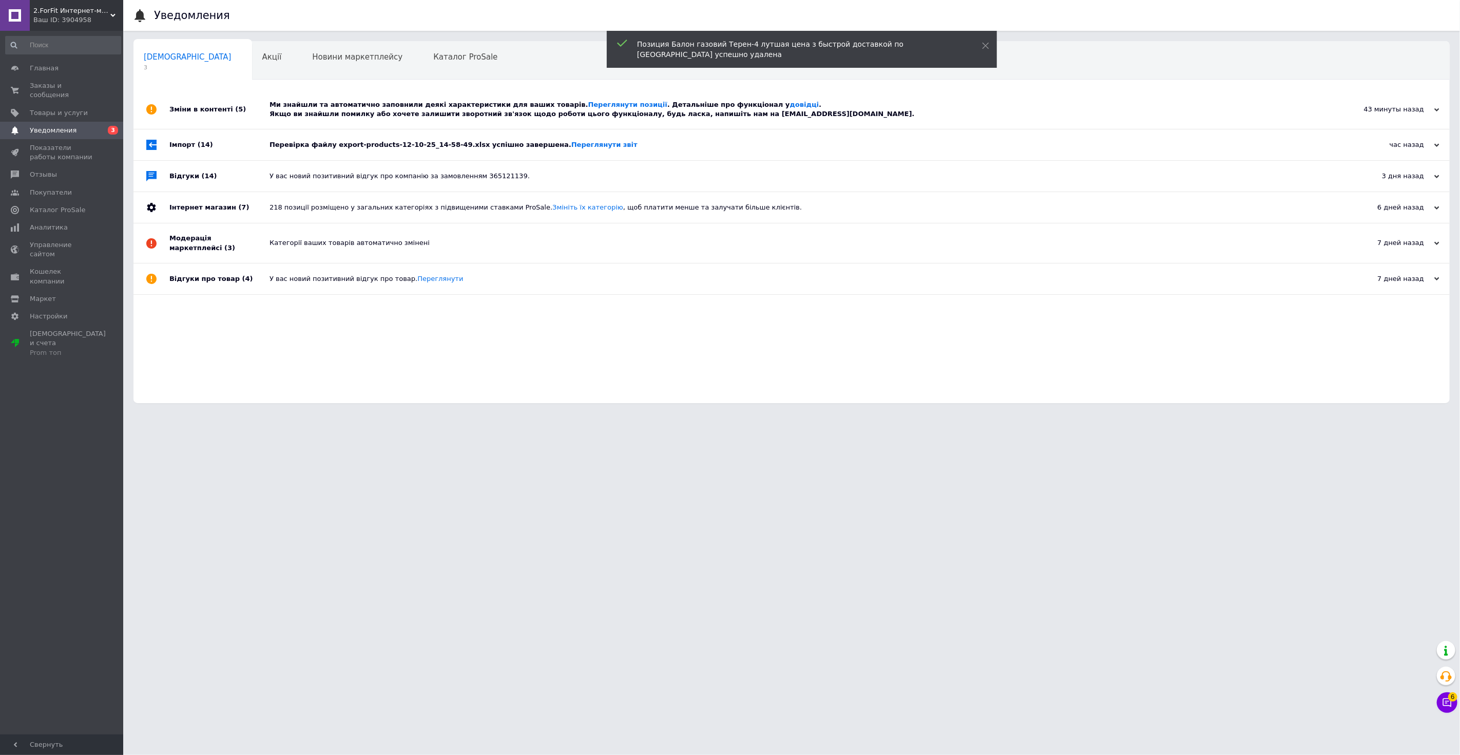
click at [346, 142] on div "Перевірка файлу export-products-12-10-25_14-58-49.xlsx успішно завершена. Перег…" at bounding box center [802, 144] width 1067 height 9
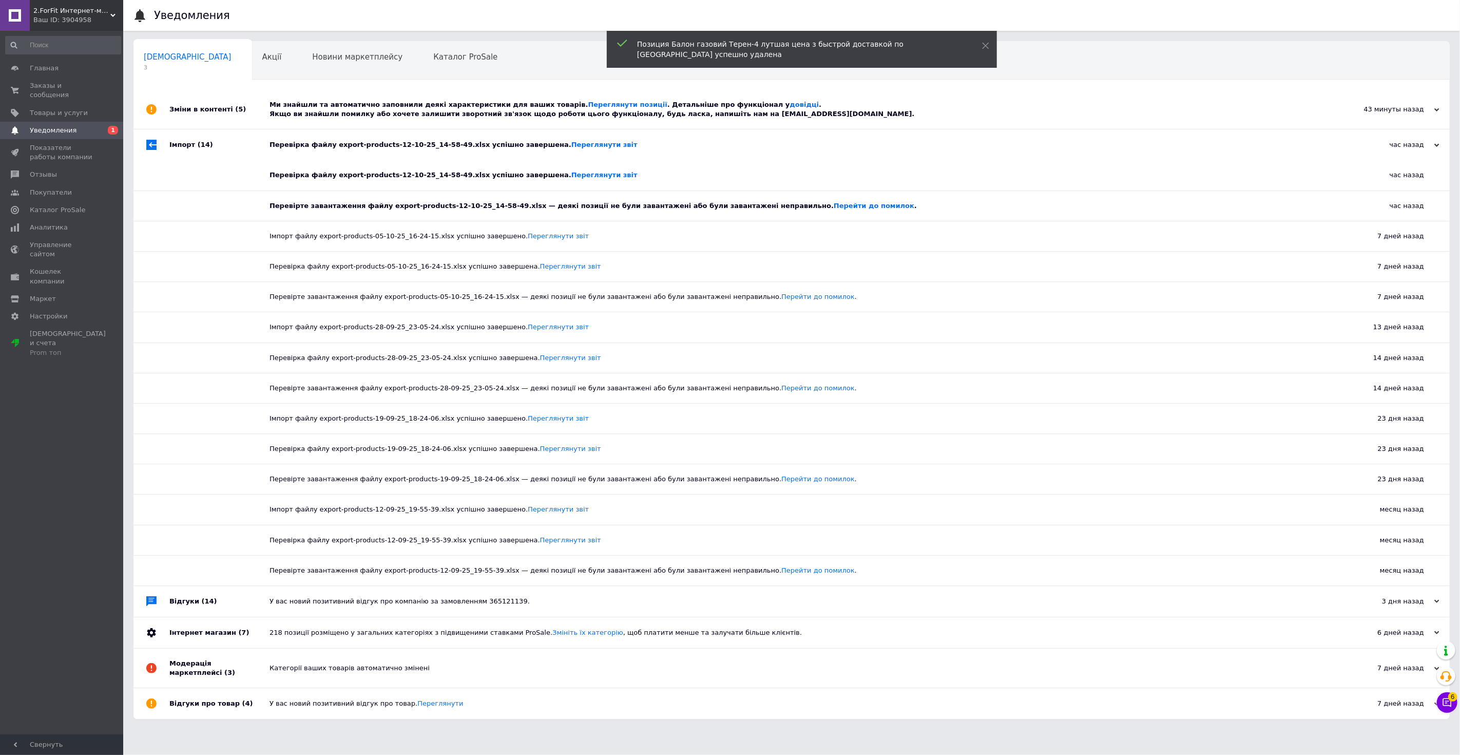
click at [352, 144] on div "Перевірка файлу export-products-12-10-25_14-58-49.xlsx успішно завершена. Перег…" at bounding box center [802, 144] width 1067 height 9
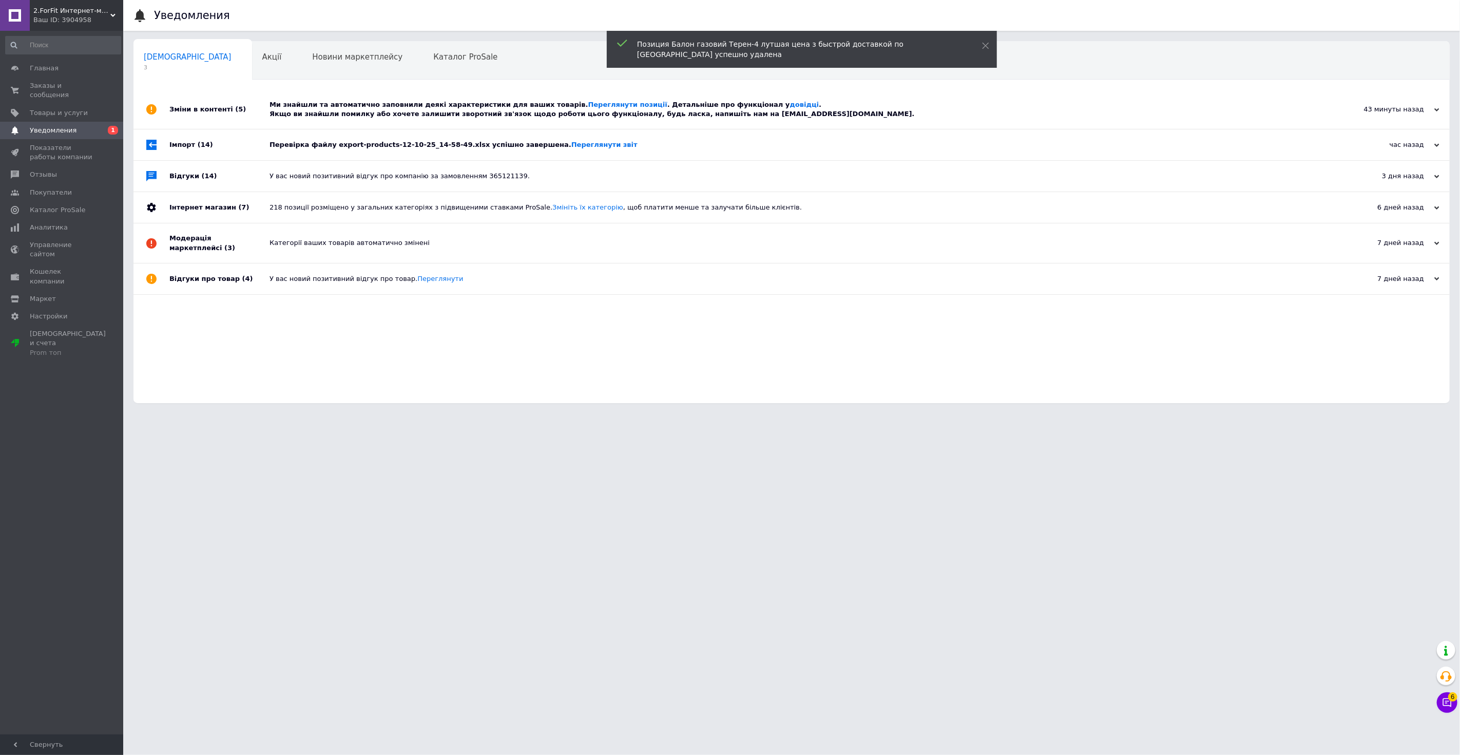
click at [355, 111] on div "Ми знайшли та автоматично заповнили деякі характеристики для ваших товарів. Пер…" at bounding box center [802, 109] width 1067 height 18
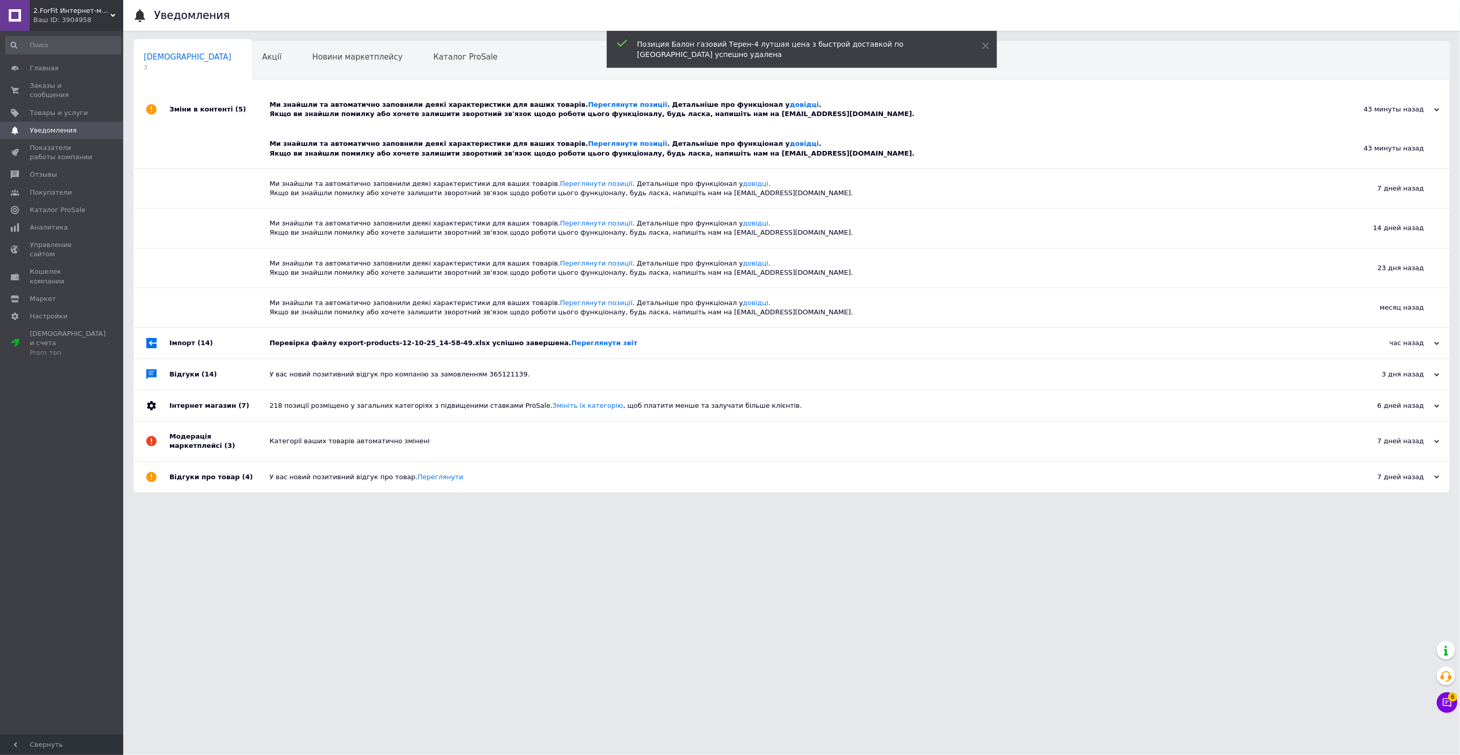
click at [355, 111] on div "Ми знайшли та автоматично заповнили деякі характеристики для ваших товарів. Пер…" at bounding box center [802, 109] width 1067 height 18
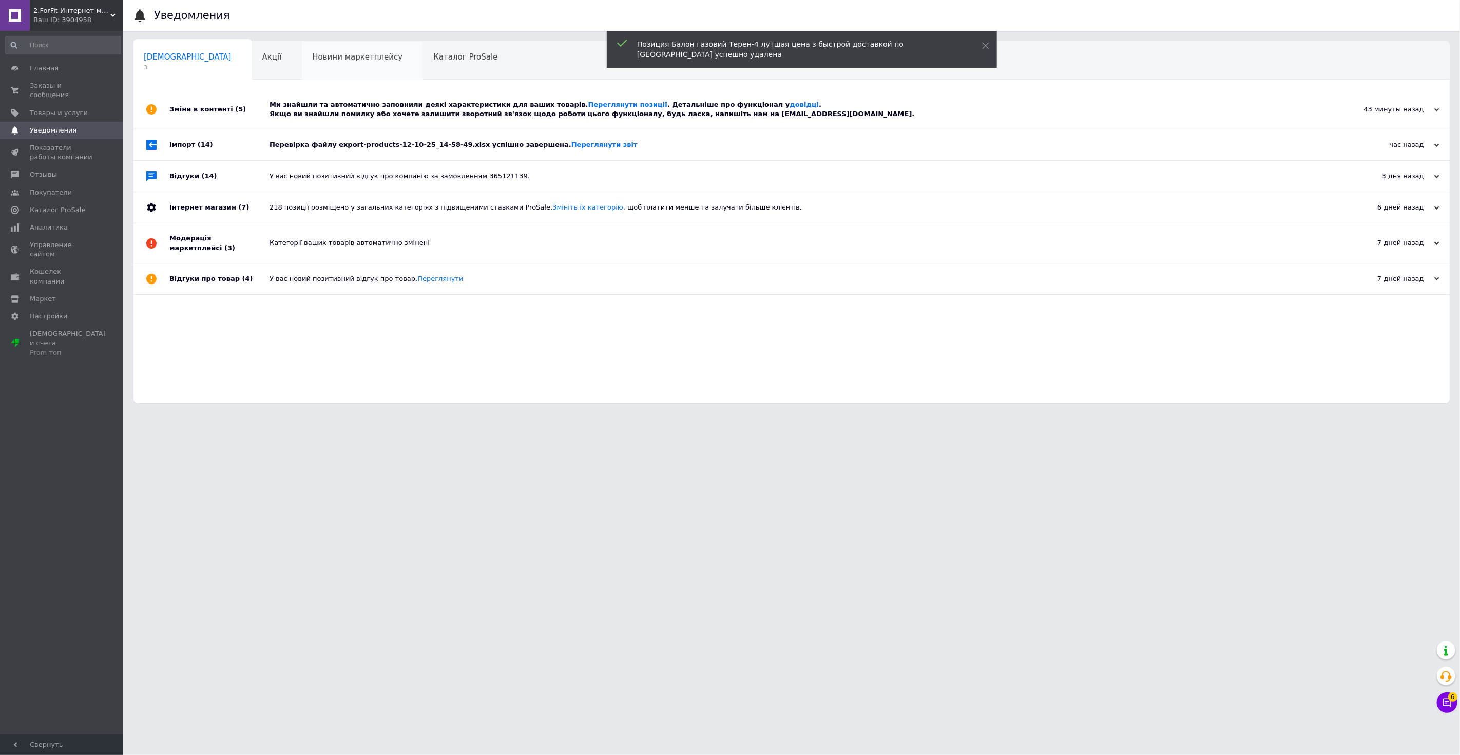
click at [312, 58] on span "Новини маркетплейсу" at bounding box center [357, 56] width 90 height 9
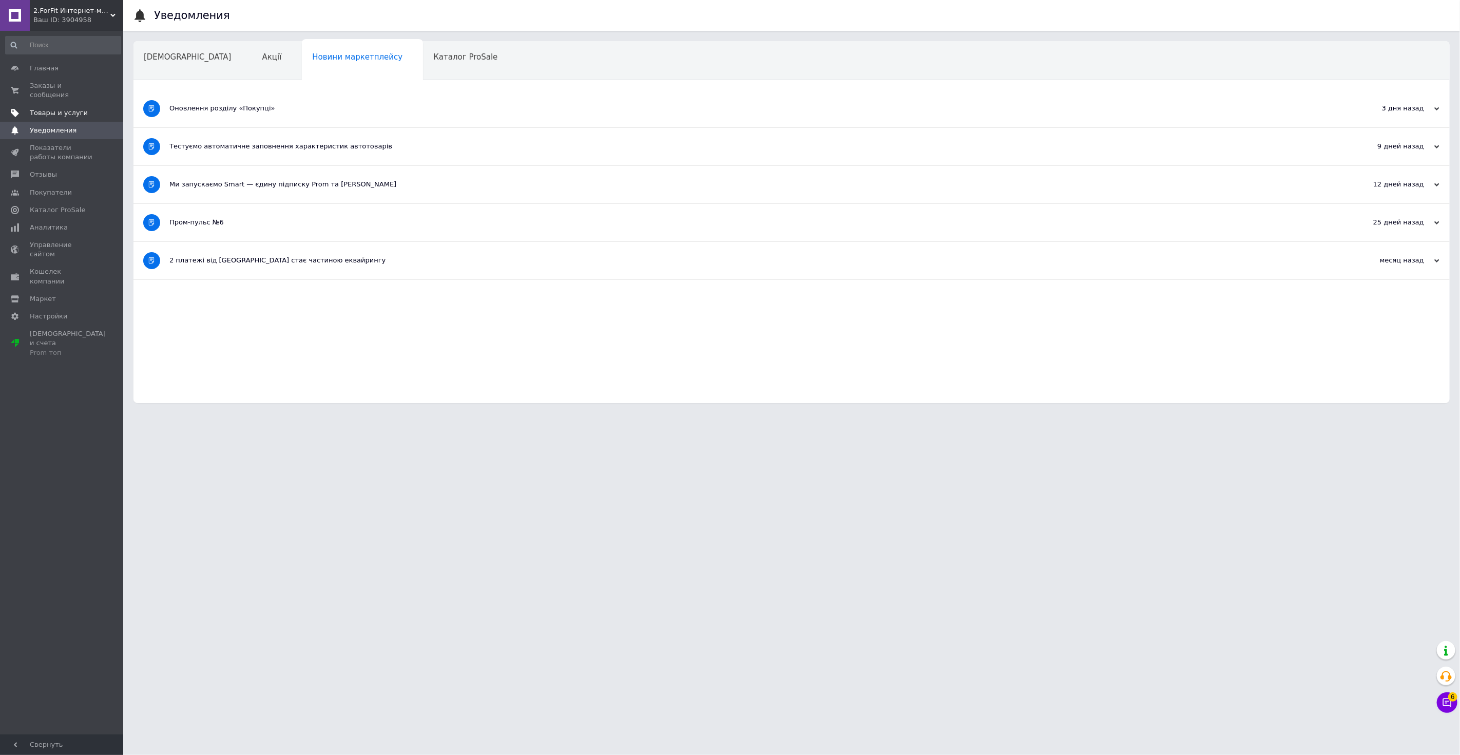
click at [87, 108] on span "Товары и услуги" at bounding box center [62, 112] width 65 height 9
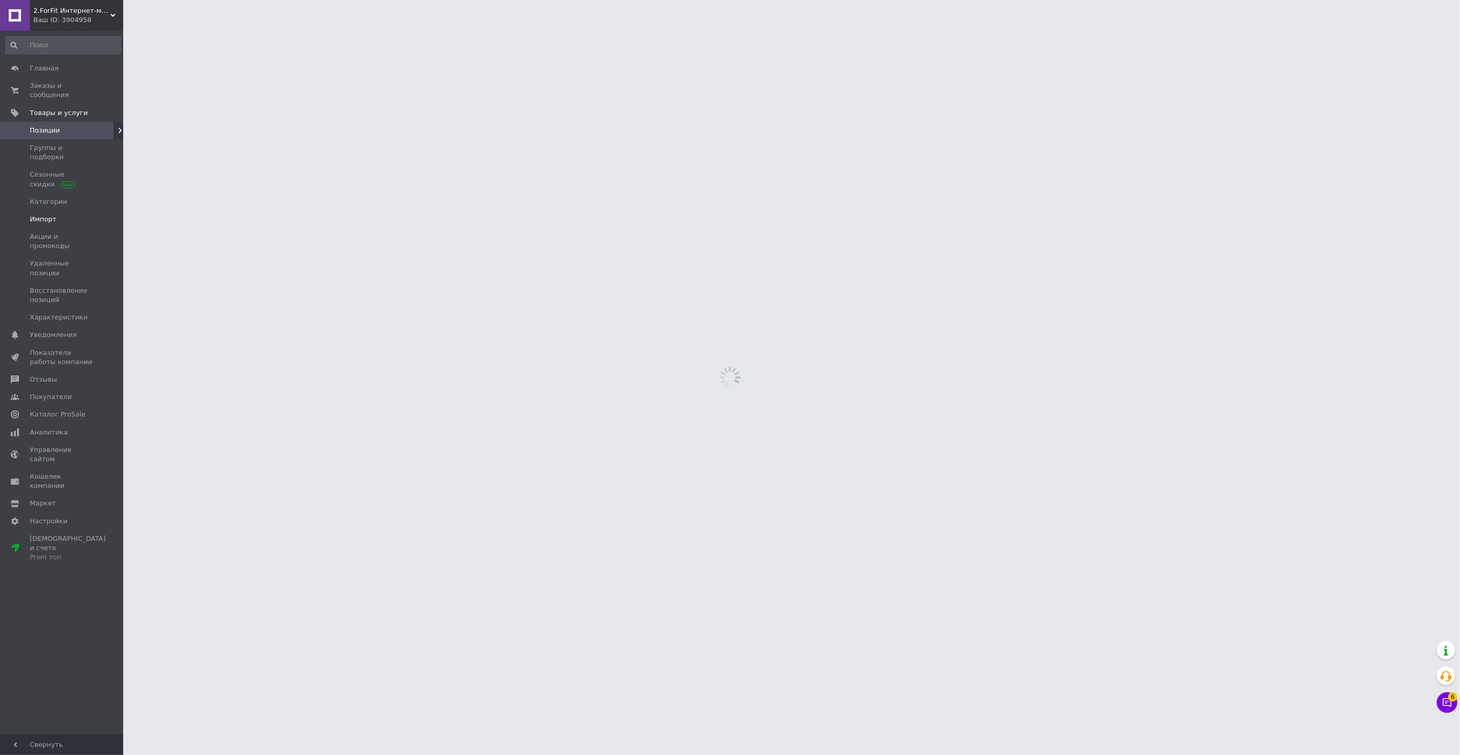
click at [59, 215] on span "Импорт" at bounding box center [62, 219] width 65 height 9
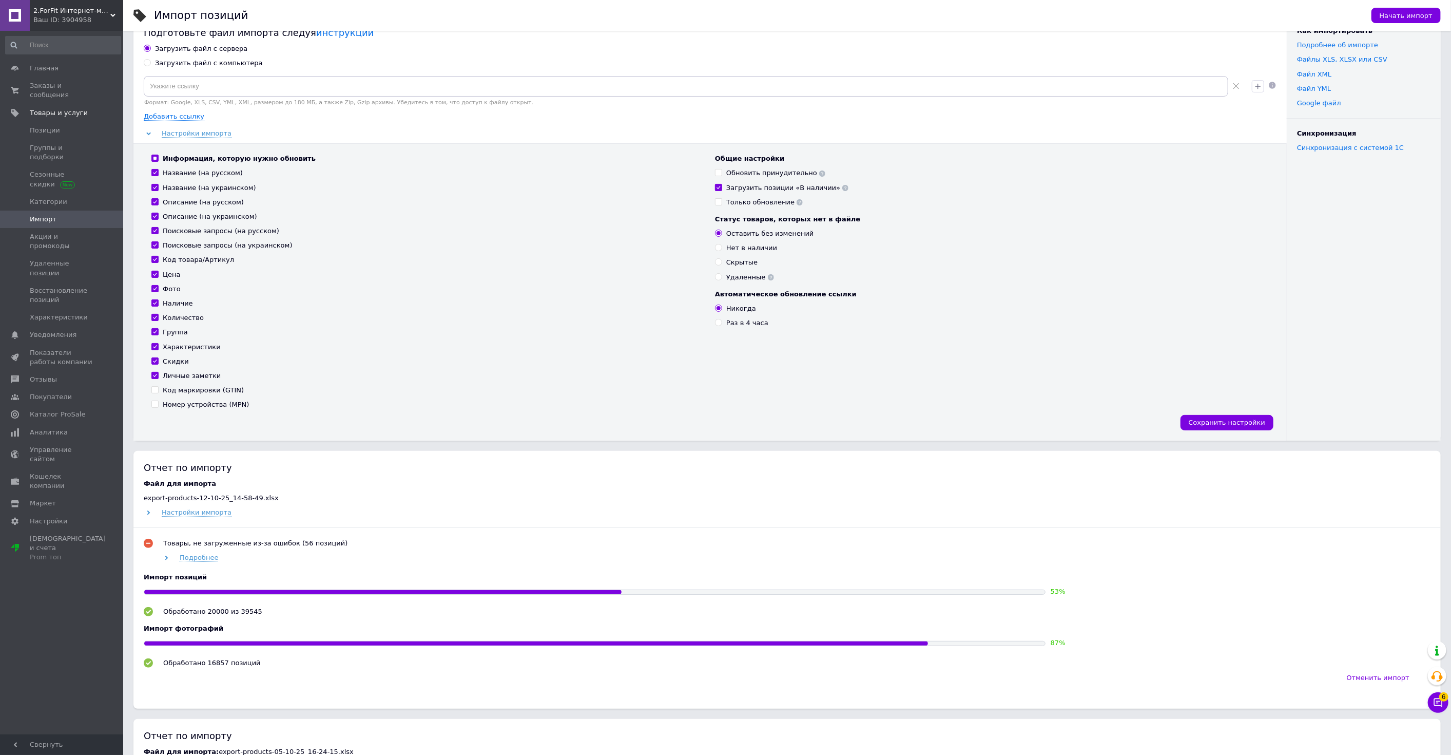
scroll to position [171, 0]
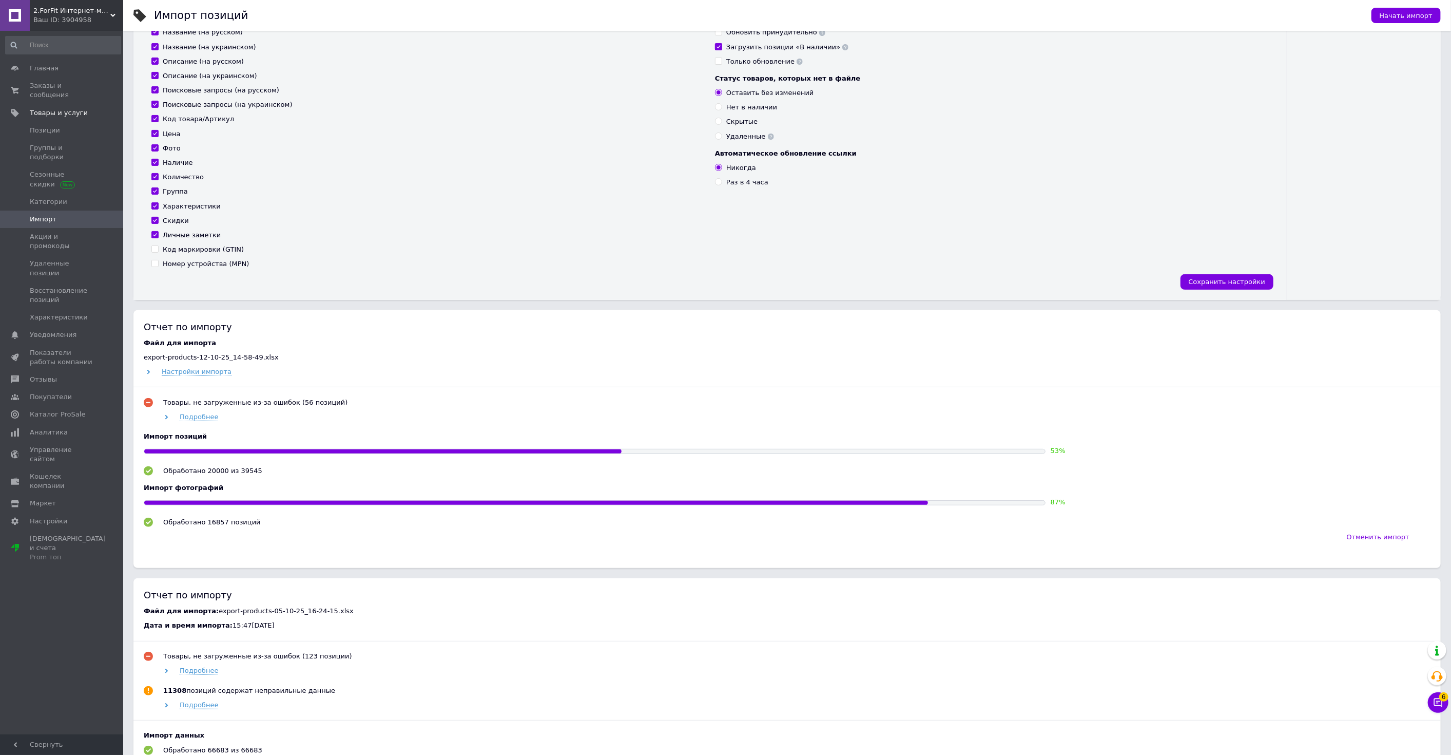
click at [82, 9] on span "2.ForFit Интернет-магазин спортивных товаров" at bounding box center [71, 10] width 77 height 9
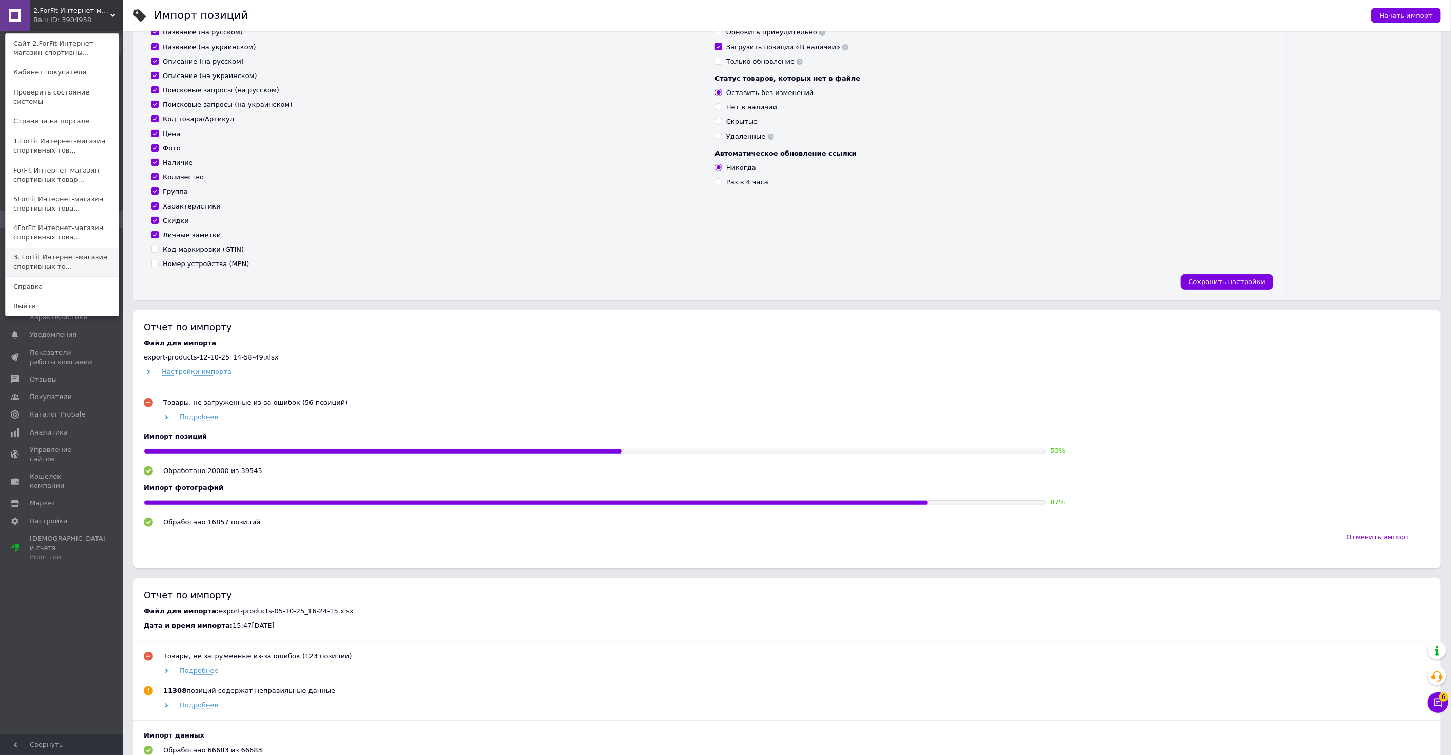
click at [57, 248] on link "3. ForFit Интернет-магазин спортивных то..." at bounding box center [62, 261] width 113 height 29
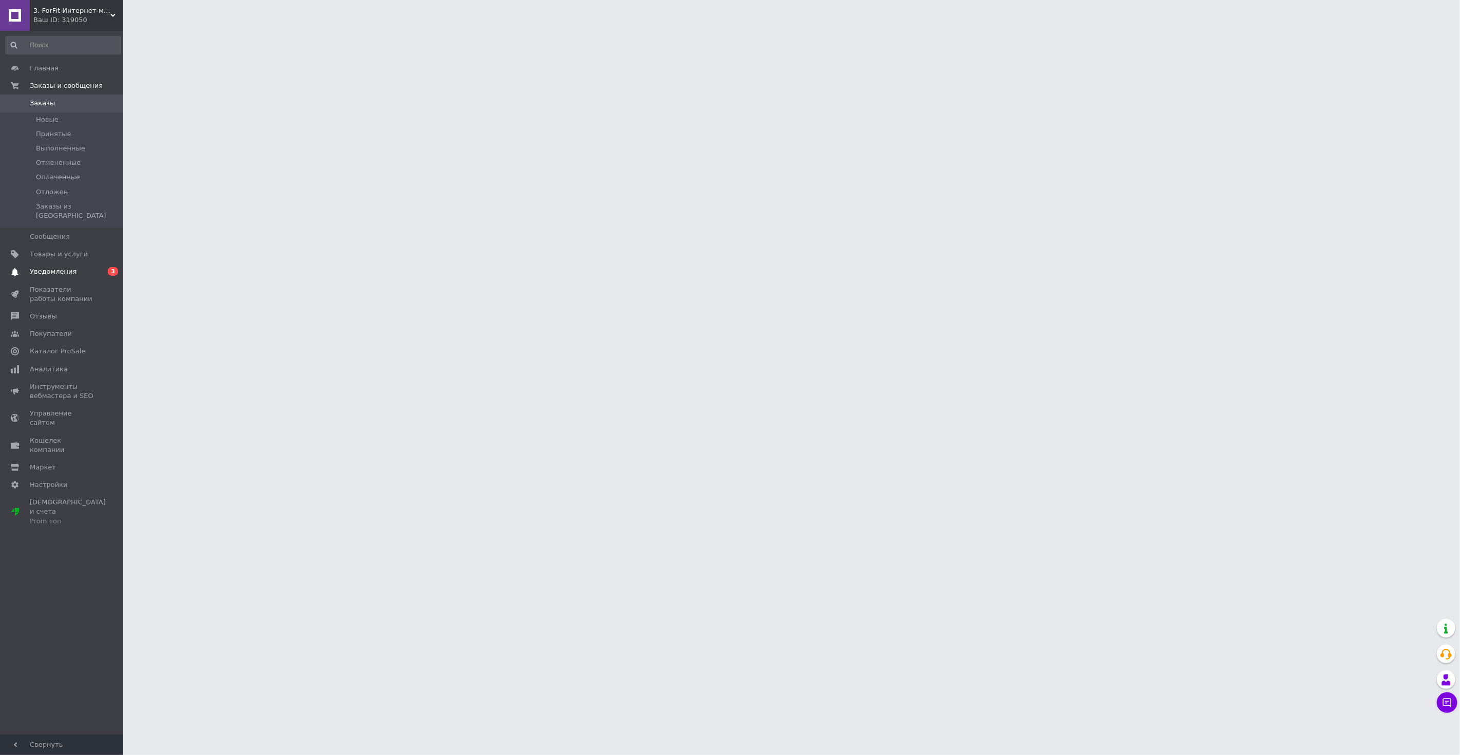
click at [69, 267] on span "Уведомления" at bounding box center [53, 271] width 47 height 9
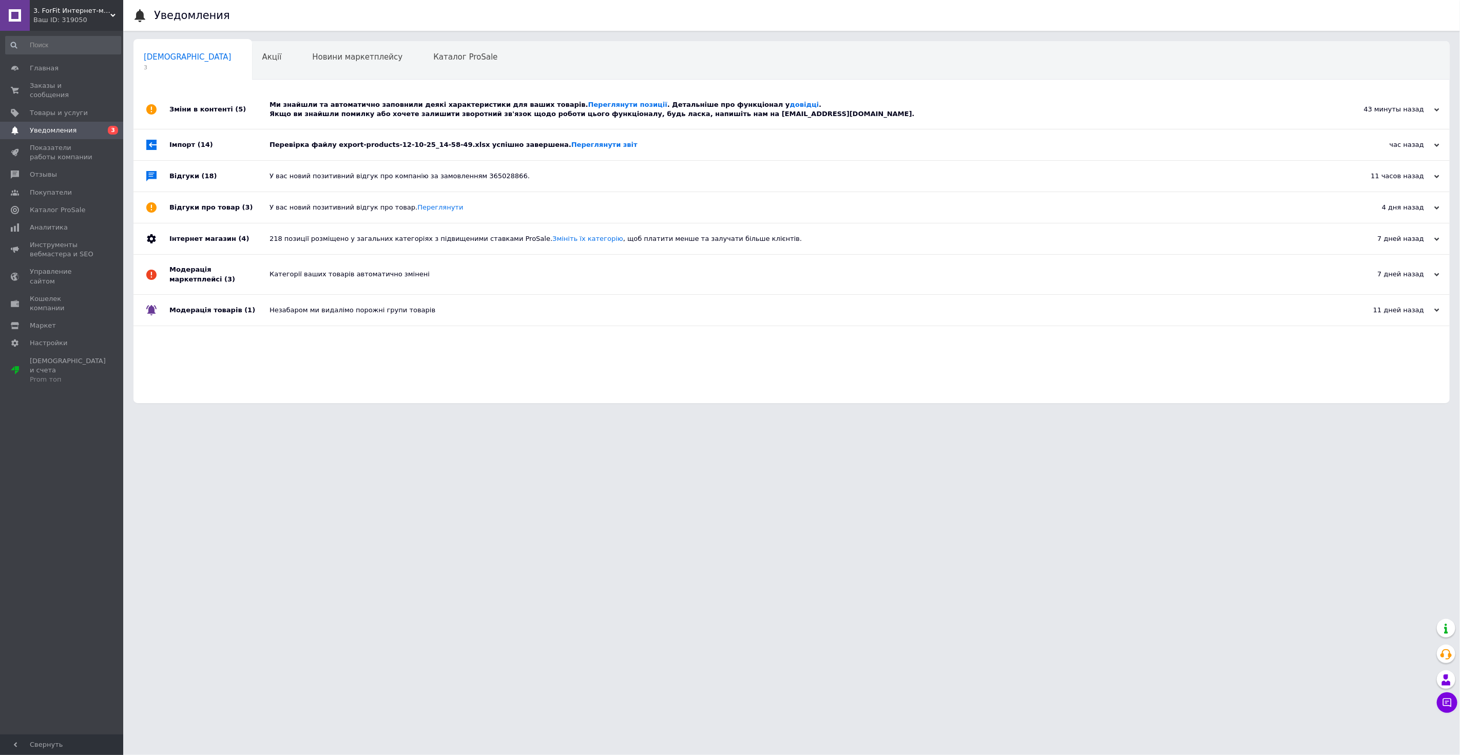
click at [384, 115] on div "Ми знайшли та автоматично заповнили деякі характеристики для ваших товарів. Пер…" at bounding box center [802, 109] width 1067 height 18
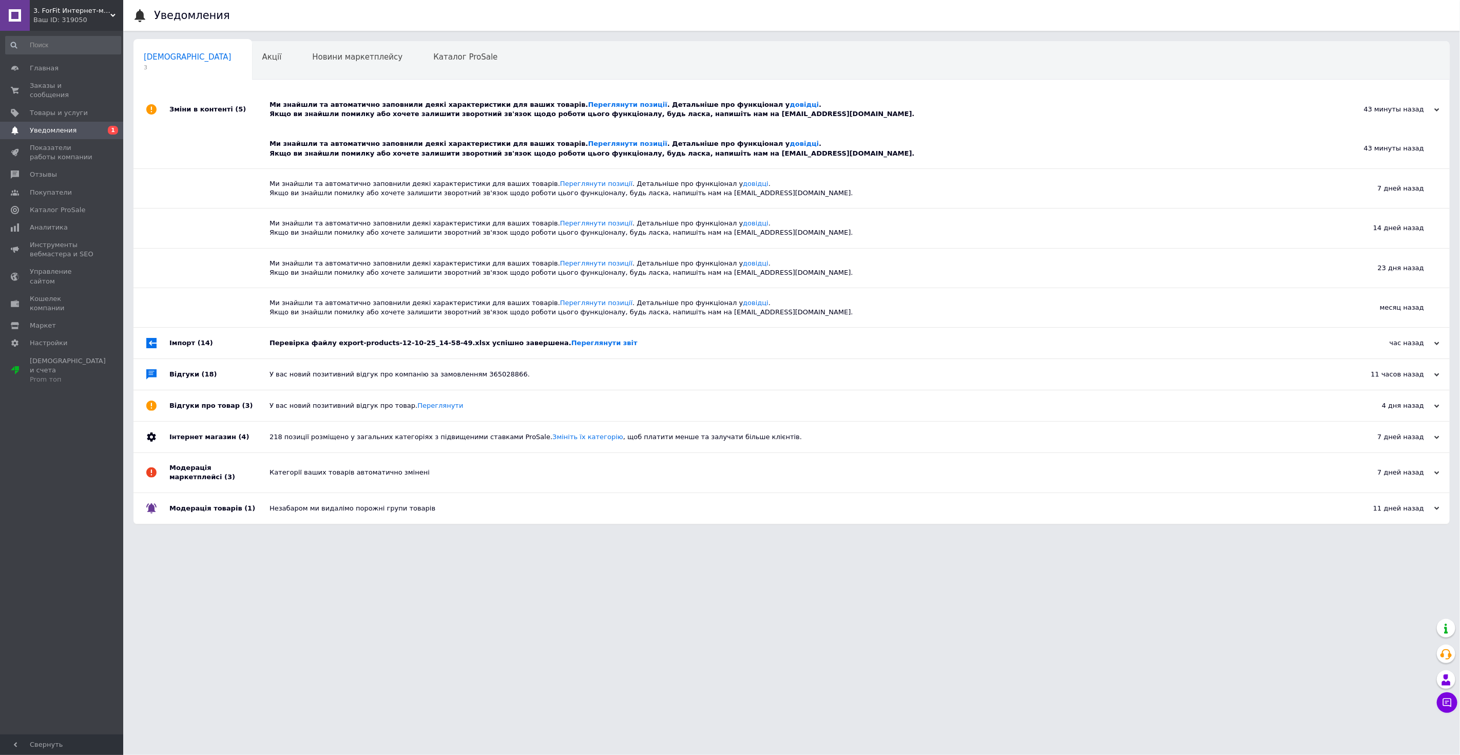
click at [387, 112] on div "Ми знайшли та автоматично заповнили деякі характеристики для ваших товарів. Пер…" at bounding box center [802, 109] width 1067 height 18
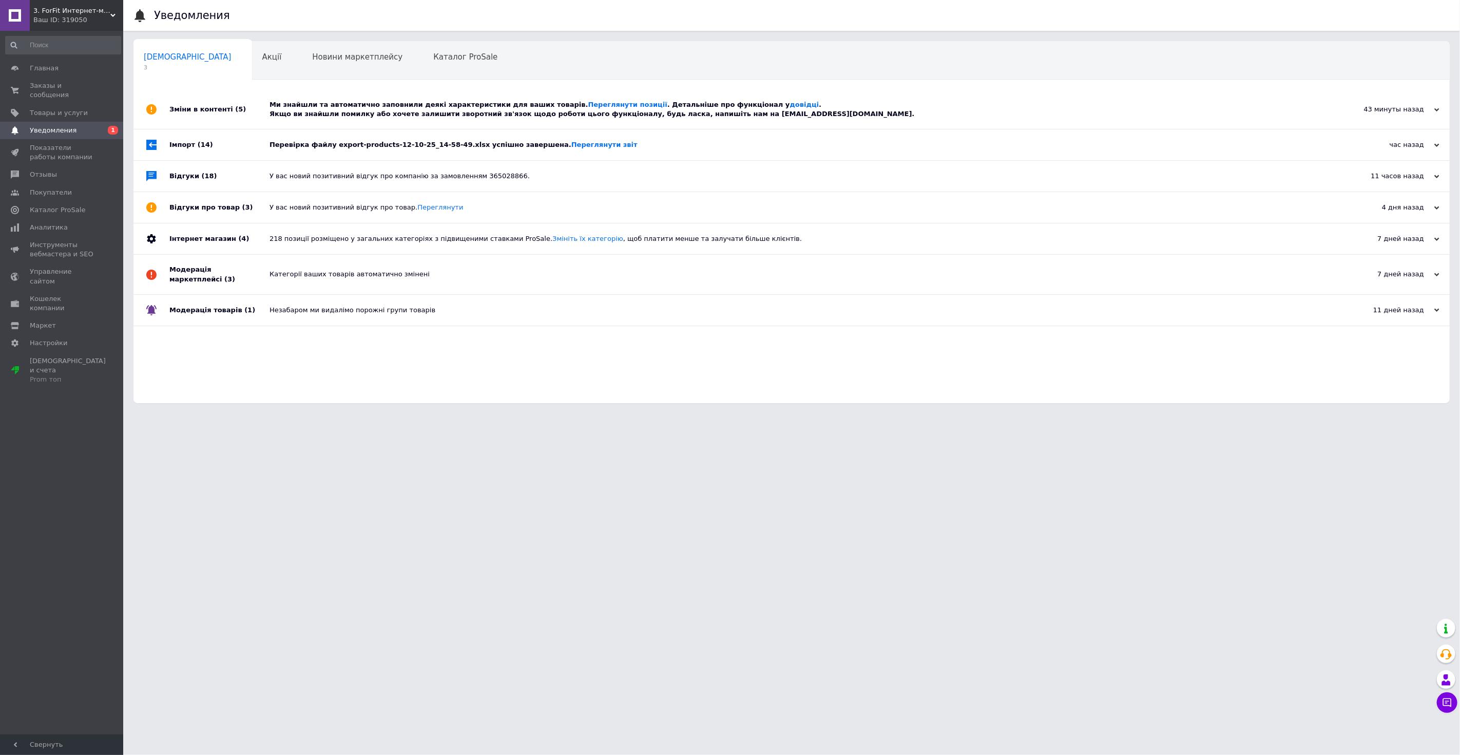
click at [372, 152] on div "Перевірка файлу export-products-12-10-25_14-58-49.xlsx успішно завершена. Перег…" at bounding box center [802, 144] width 1067 height 31
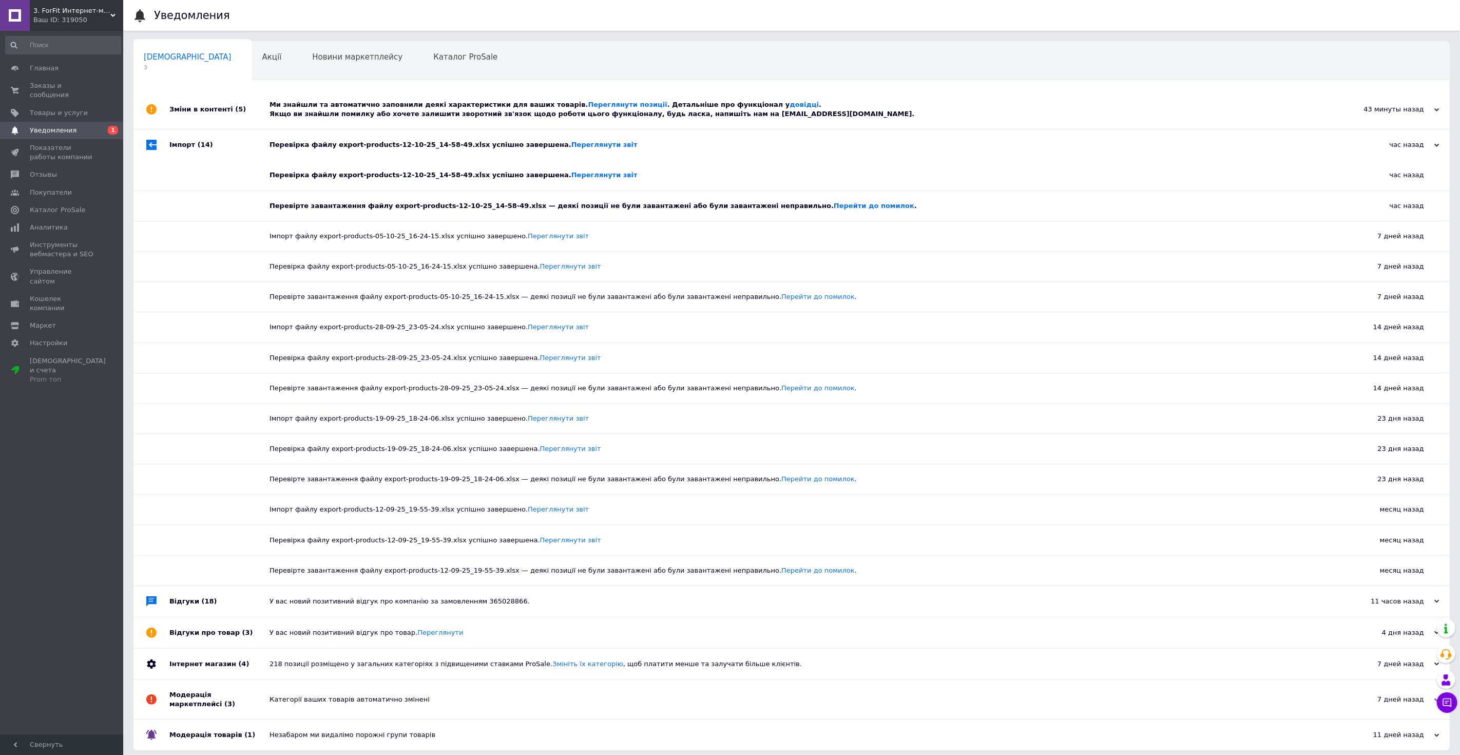
click at [382, 142] on div "Перевірка файлу export-products-12-10-25_14-58-49.xlsx успішно завершена. Перег…" at bounding box center [802, 144] width 1067 height 9
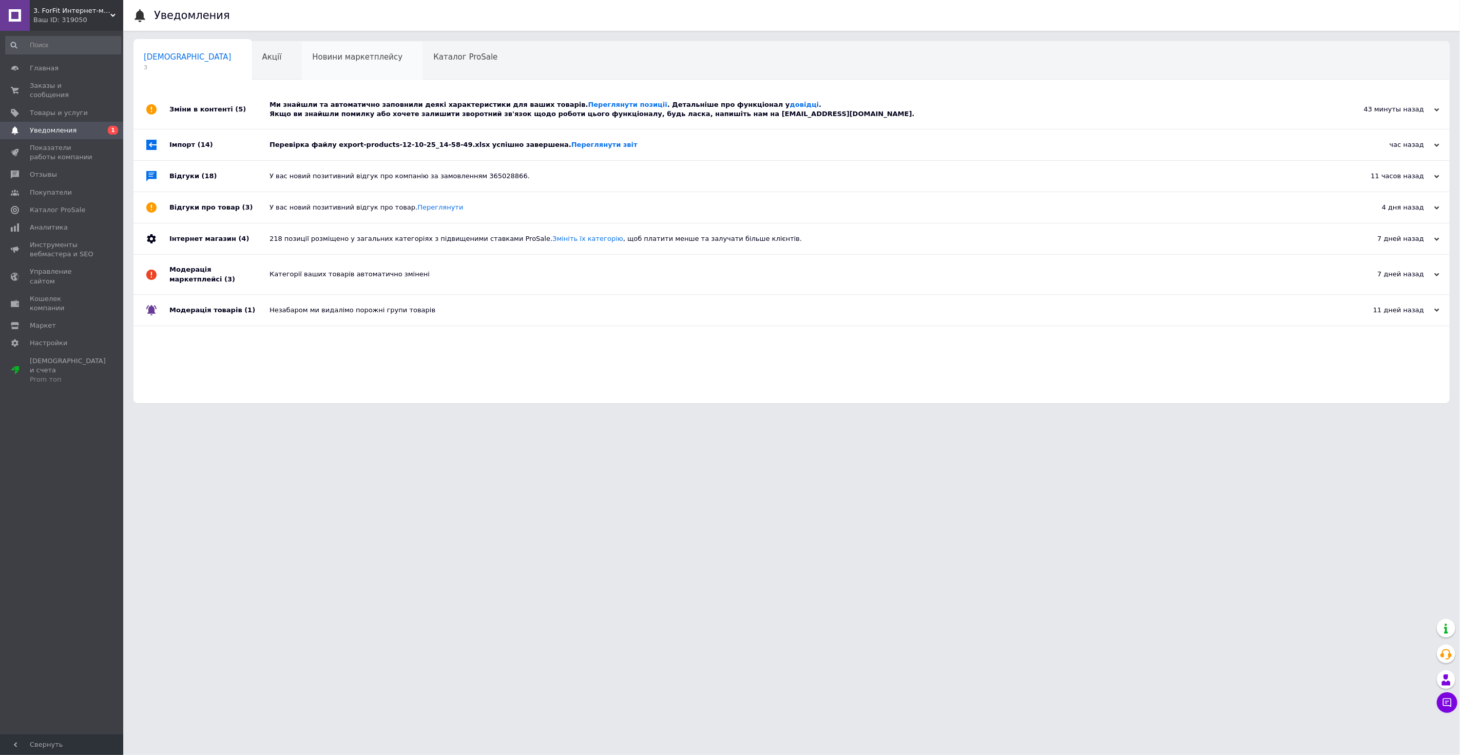
click at [315, 58] on span "Новини маркетплейсу" at bounding box center [357, 56] width 90 height 9
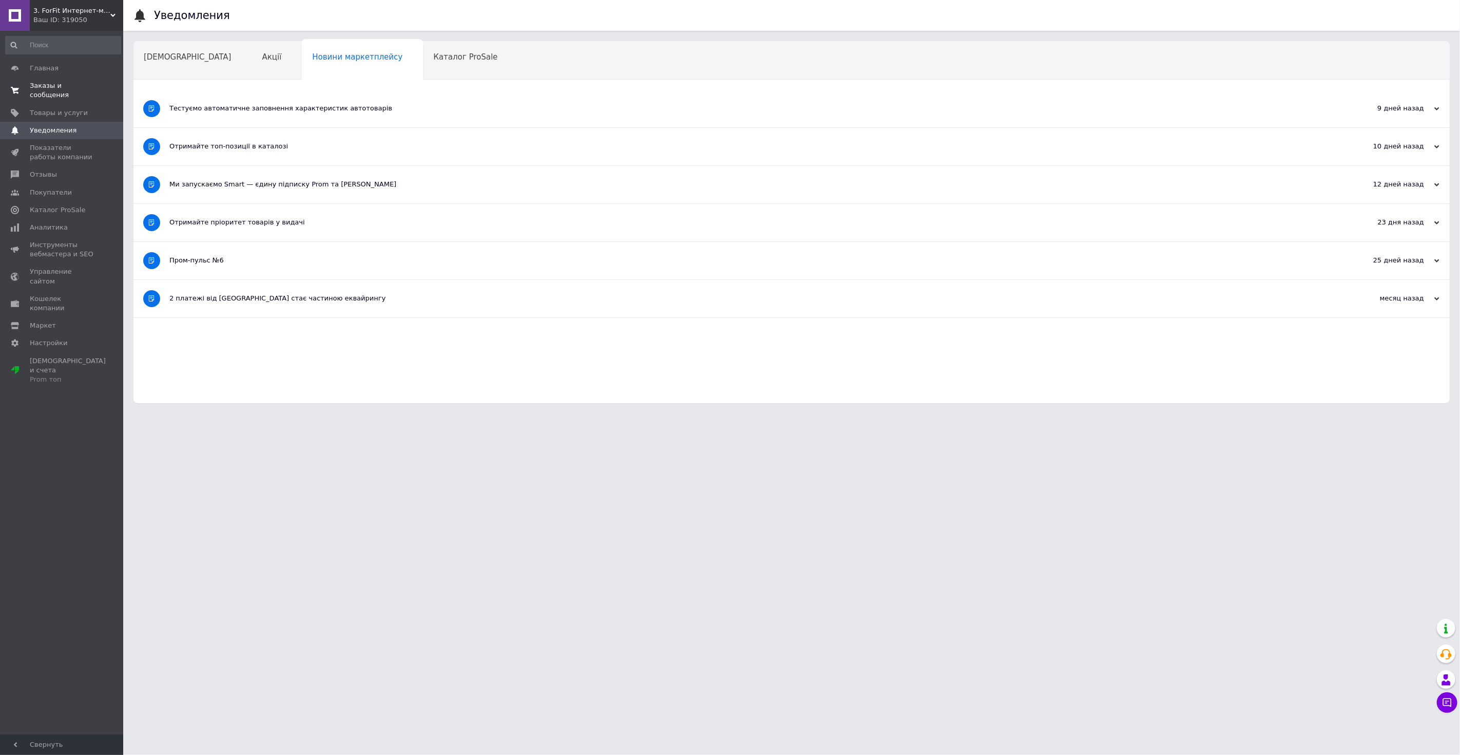
click at [79, 87] on span "Заказы и сообщения" at bounding box center [62, 90] width 65 height 18
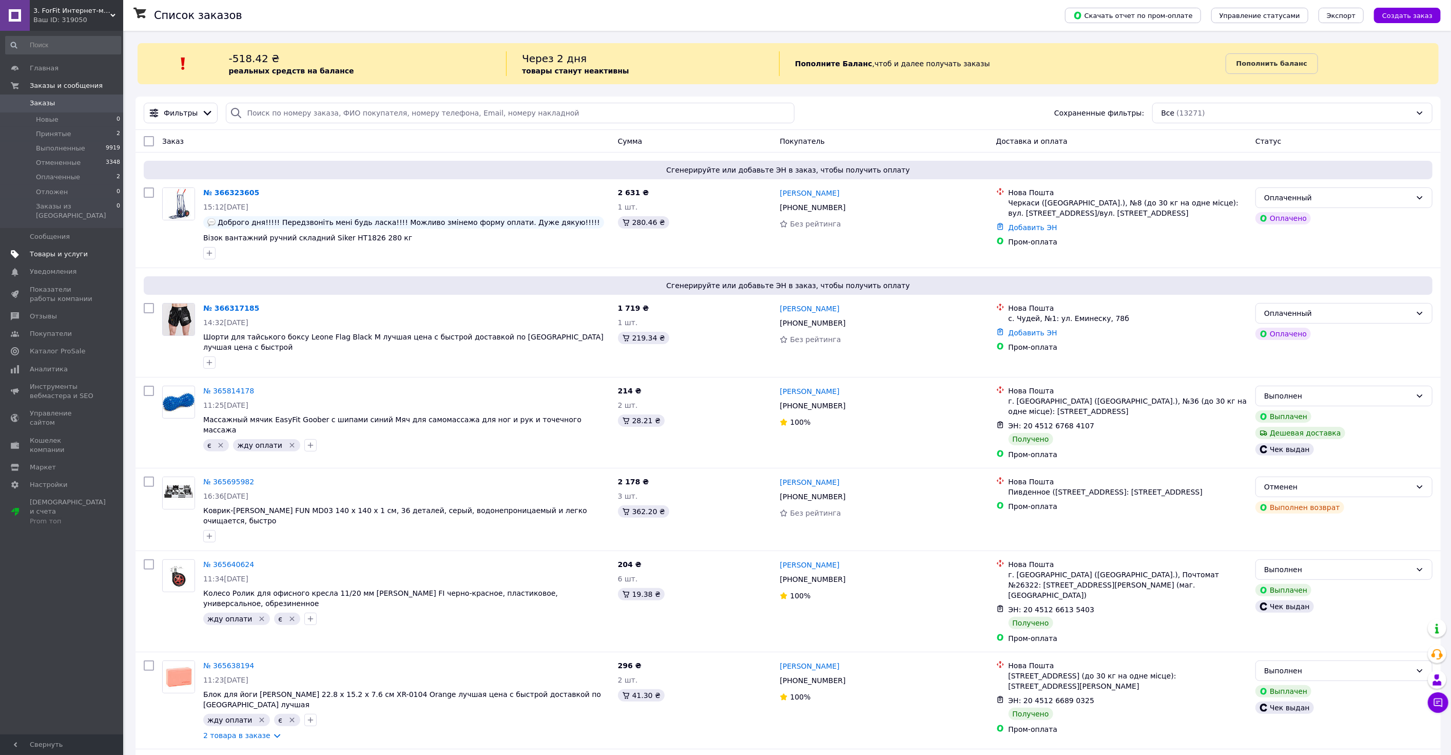
click at [63, 249] on span "Товары и услуги" at bounding box center [59, 253] width 58 height 9
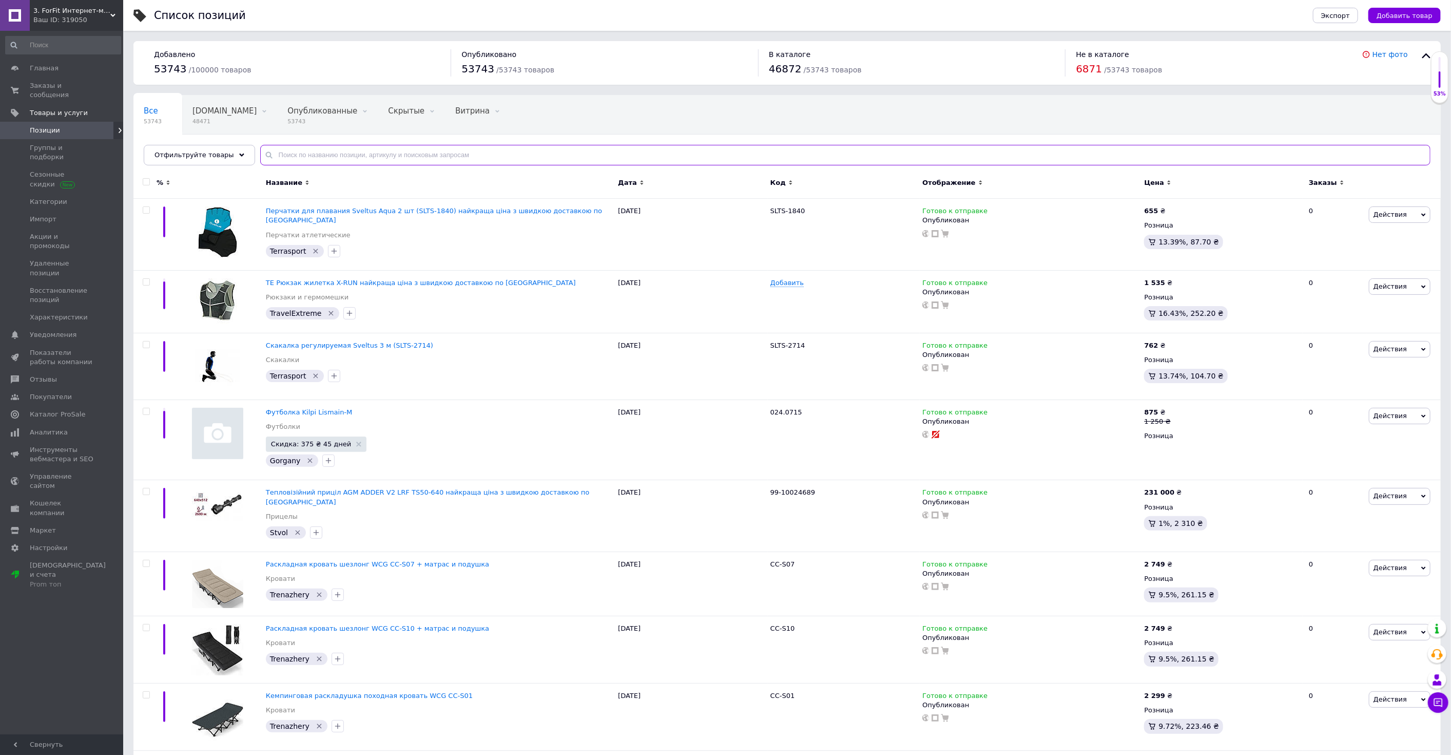
click at [339, 153] on input "text" at bounding box center [845, 155] width 1170 height 21
paste input "Балон газовий Терен-4"
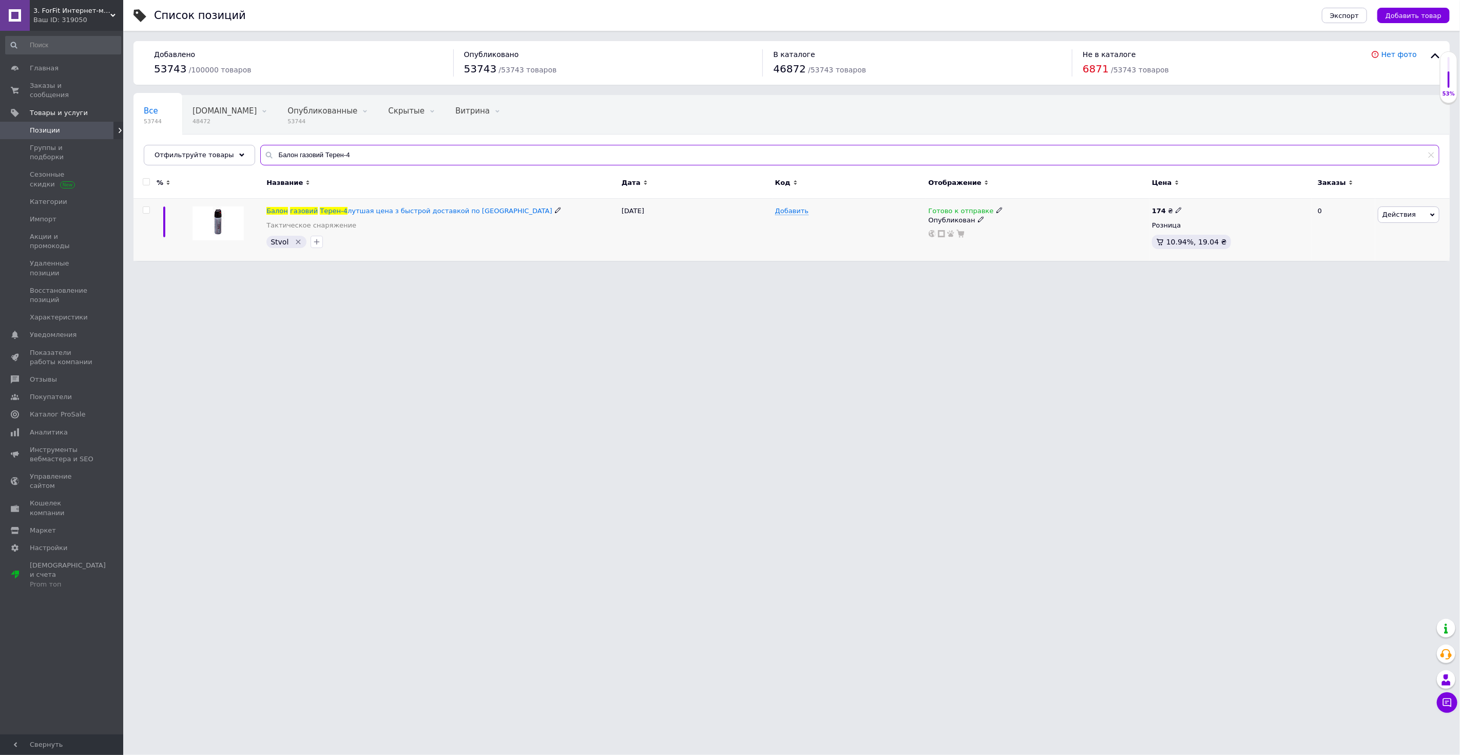
type input "Балон газовий Терен-4"
click at [1406, 216] on span "Действия" at bounding box center [1398, 214] width 33 height 8
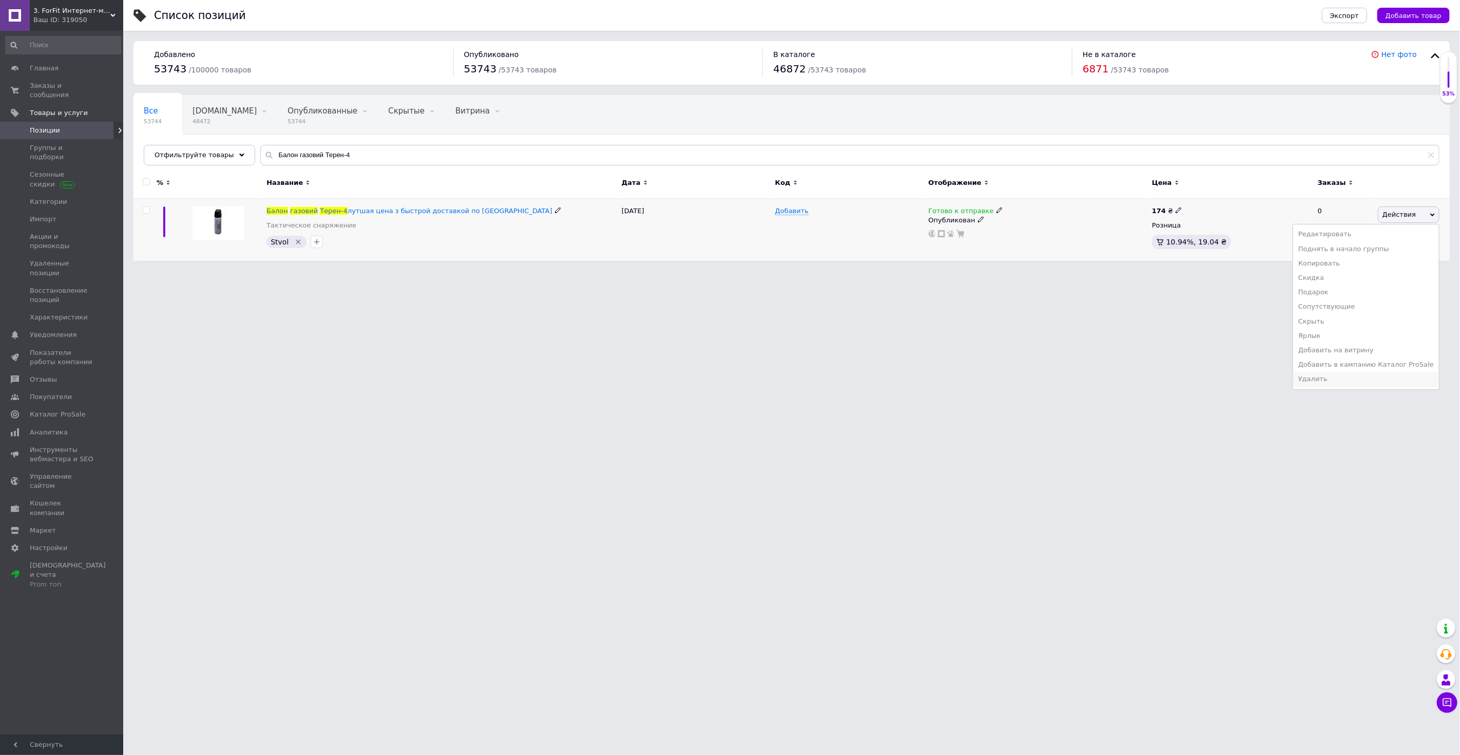
click at [1341, 375] on li "Удалить" at bounding box center [1366, 379] width 146 height 14
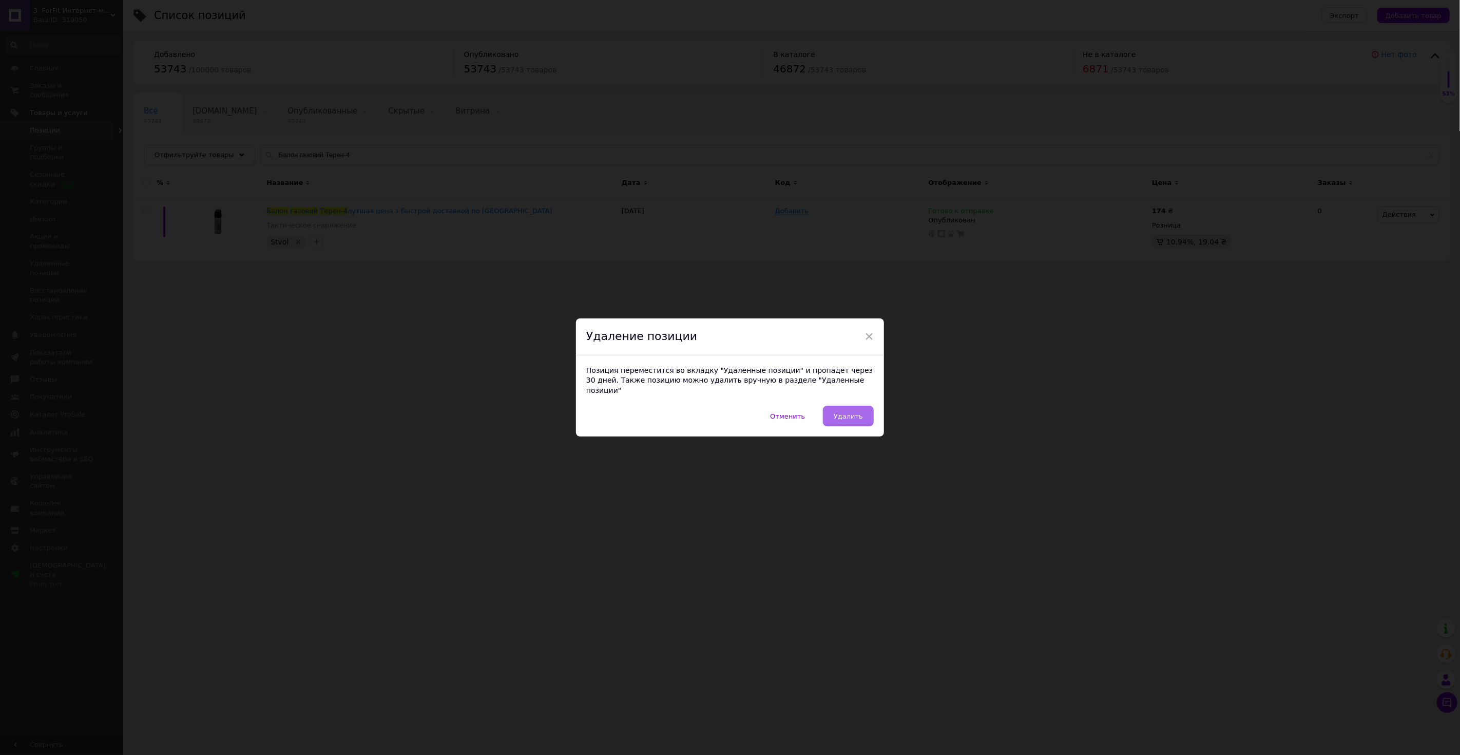
click at [855, 412] on span "Удалить" at bounding box center [848, 416] width 29 height 8
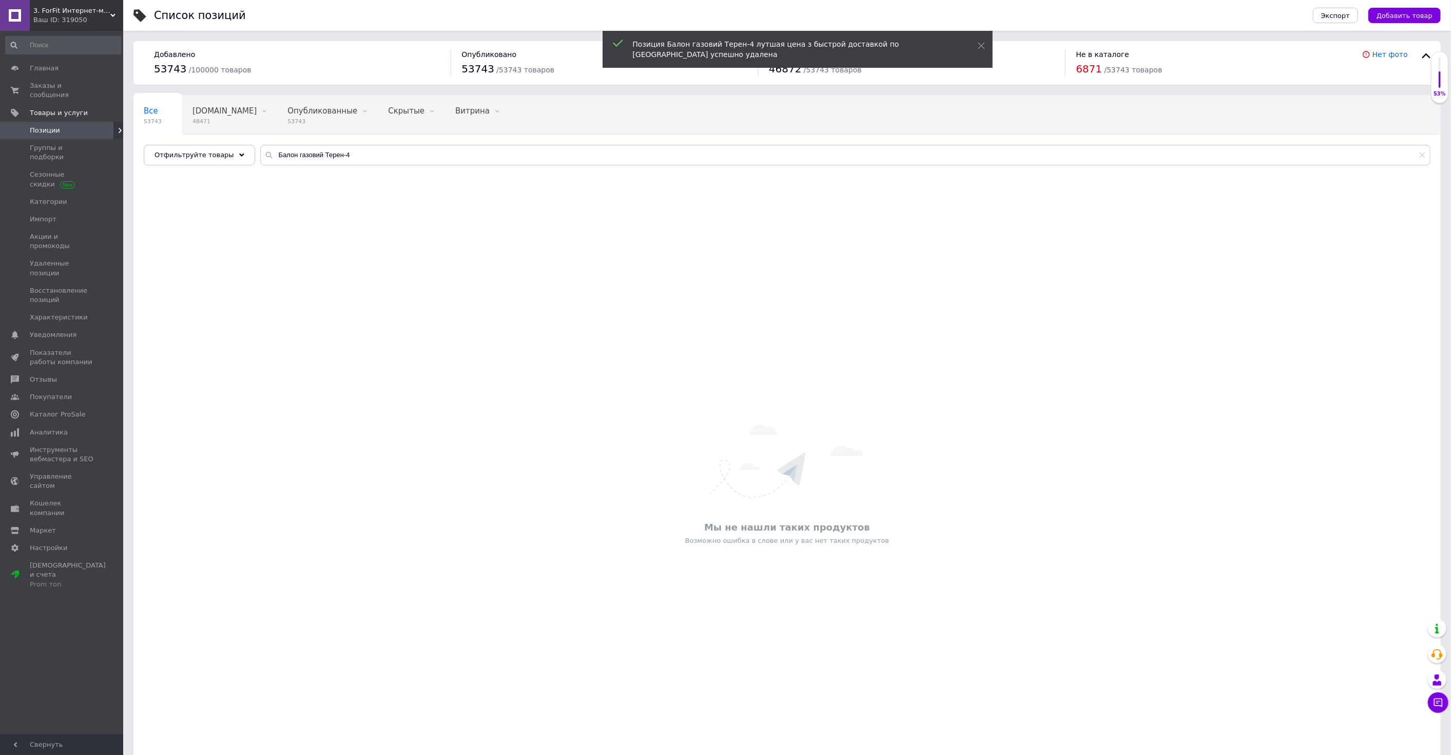
click at [85, 16] on div "Ваш ID: 319050" at bounding box center [78, 19] width 90 height 9
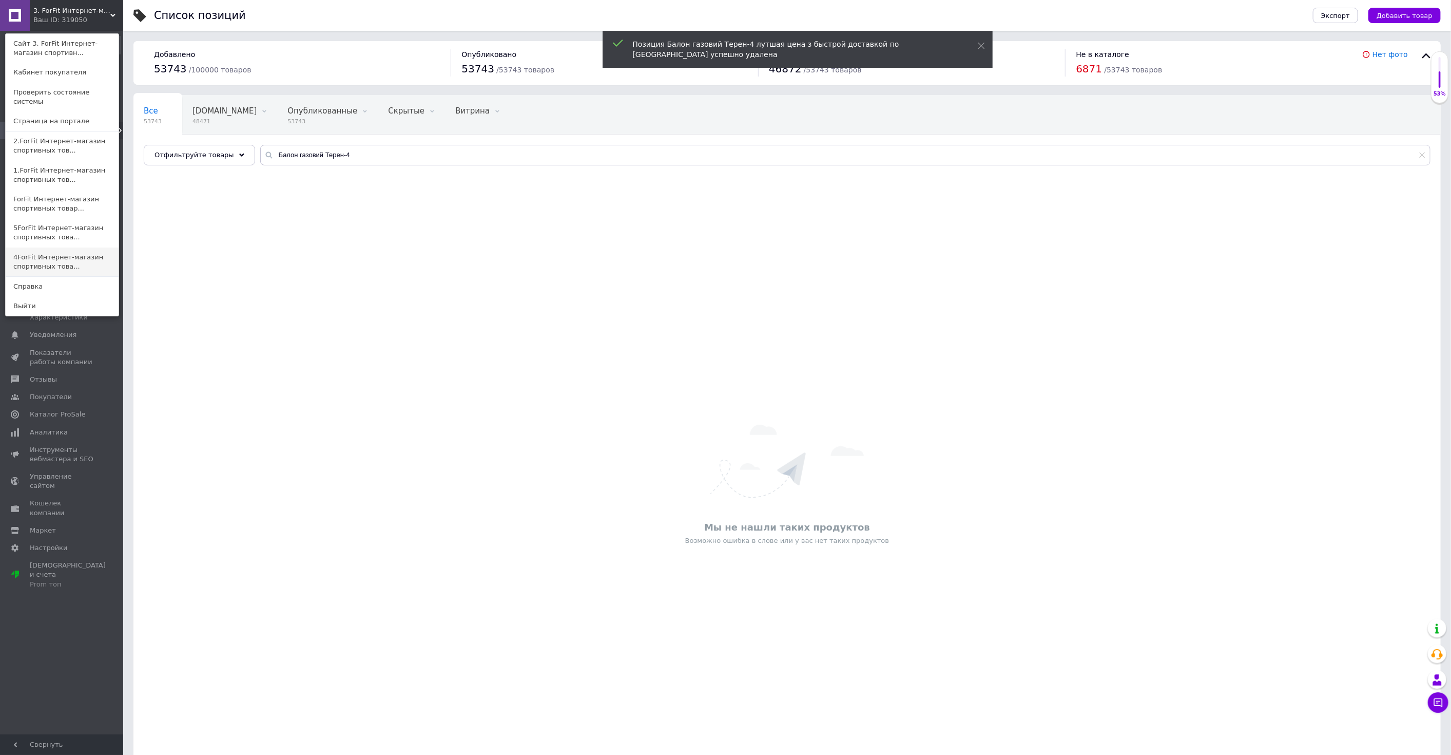
click at [42, 252] on link "4ForFit Интернет-магазин спортивных това..." at bounding box center [62, 261] width 113 height 29
